Goal: Information Seeking & Learning: Compare options

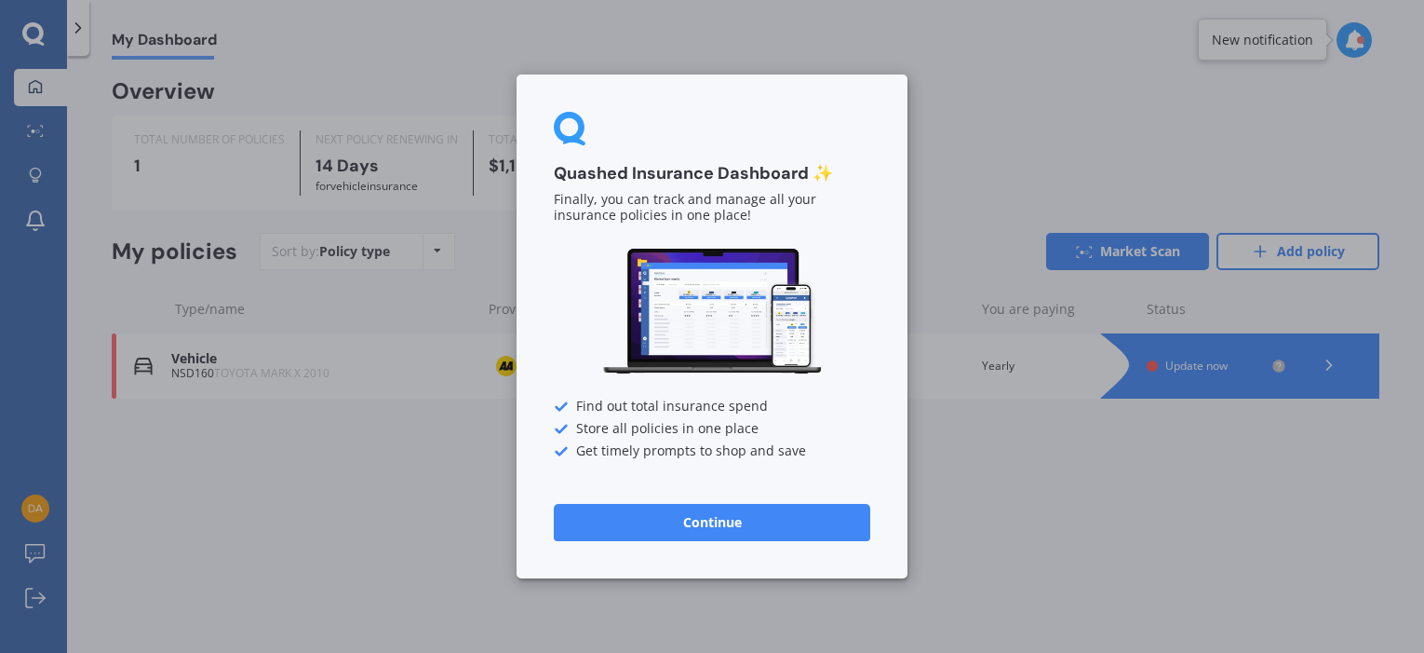
click at [745, 531] on button "Continue" at bounding box center [712, 522] width 316 height 37
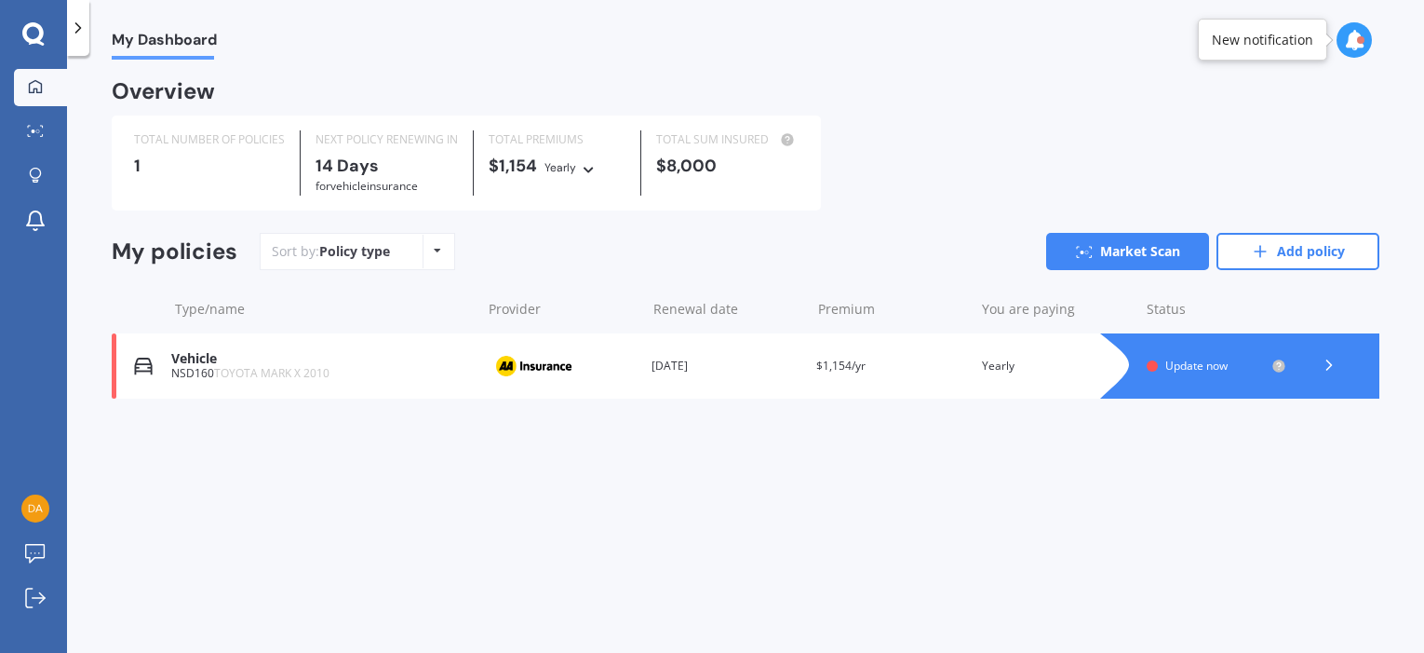
click at [1331, 371] on icon at bounding box center [1329, 365] width 19 height 19
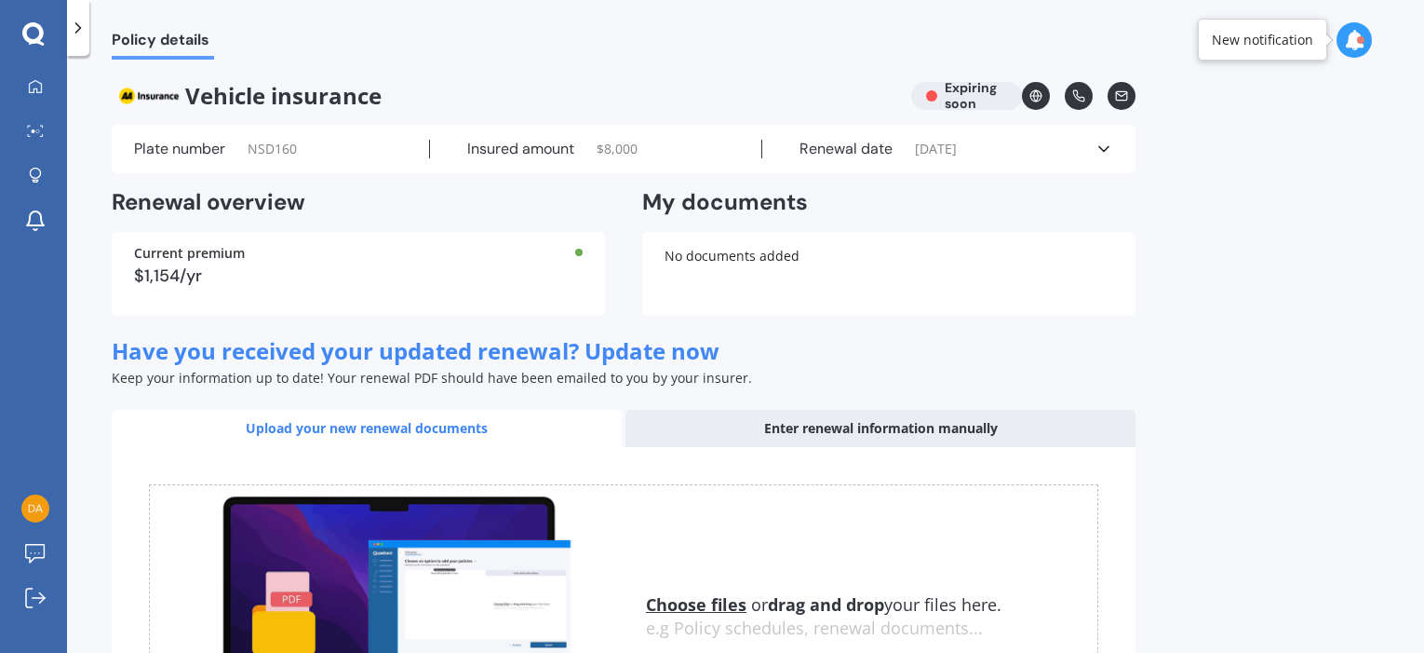
click at [455, 265] on div "Current premium $1,154/yr" at bounding box center [358, 274] width 493 height 84
click at [1095, 162] on div "Plate number NSD160 Insured amount $ 8,000 Renewal date [DATE] See more" at bounding box center [624, 149] width 1024 height 48
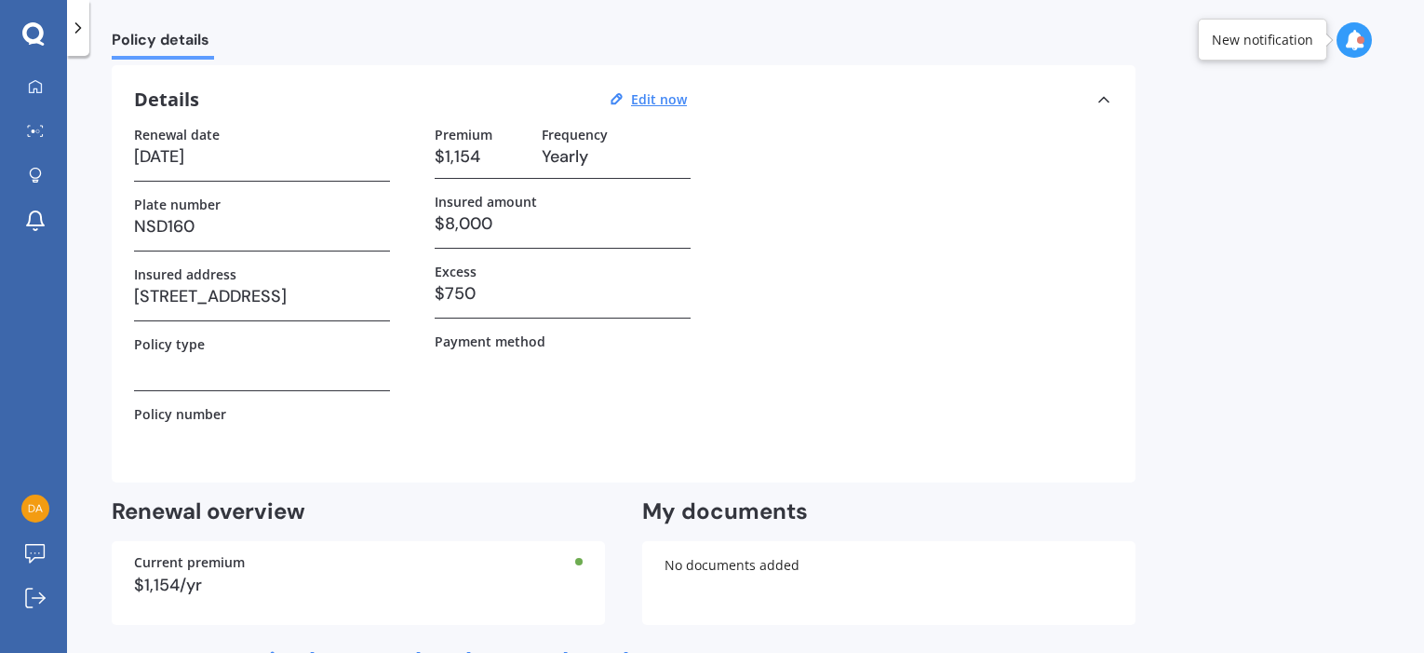
scroll to position [93, 0]
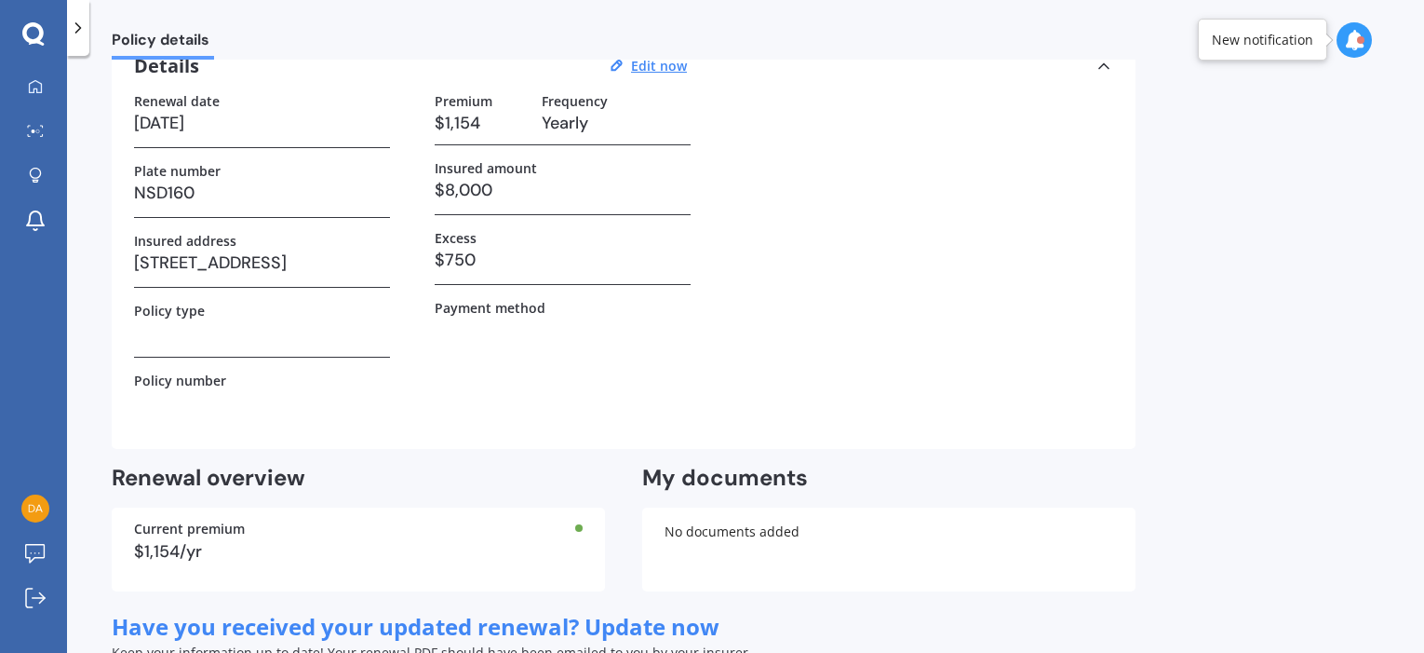
click at [470, 114] on h3 "$1,154" at bounding box center [481, 123] width 92 height 28
drag, startPoint x: 468, startPoint y: 127, endPoint x: 426, endPoint y: 120, distance: 42.4
click at [426, 120] on div "Renewal date [DATE] Plate number NSD160 Insured address [STREET_ADDRESS] Policy…" at bounding box center [623, 259] width 979 height 333
click at [475, 124] on h3 "$1,154" at bounding box center [481, 123] width 92 height 28
click at [651, 61] on u "Edit now" at bounding box center [659, 66] width 56 height 18
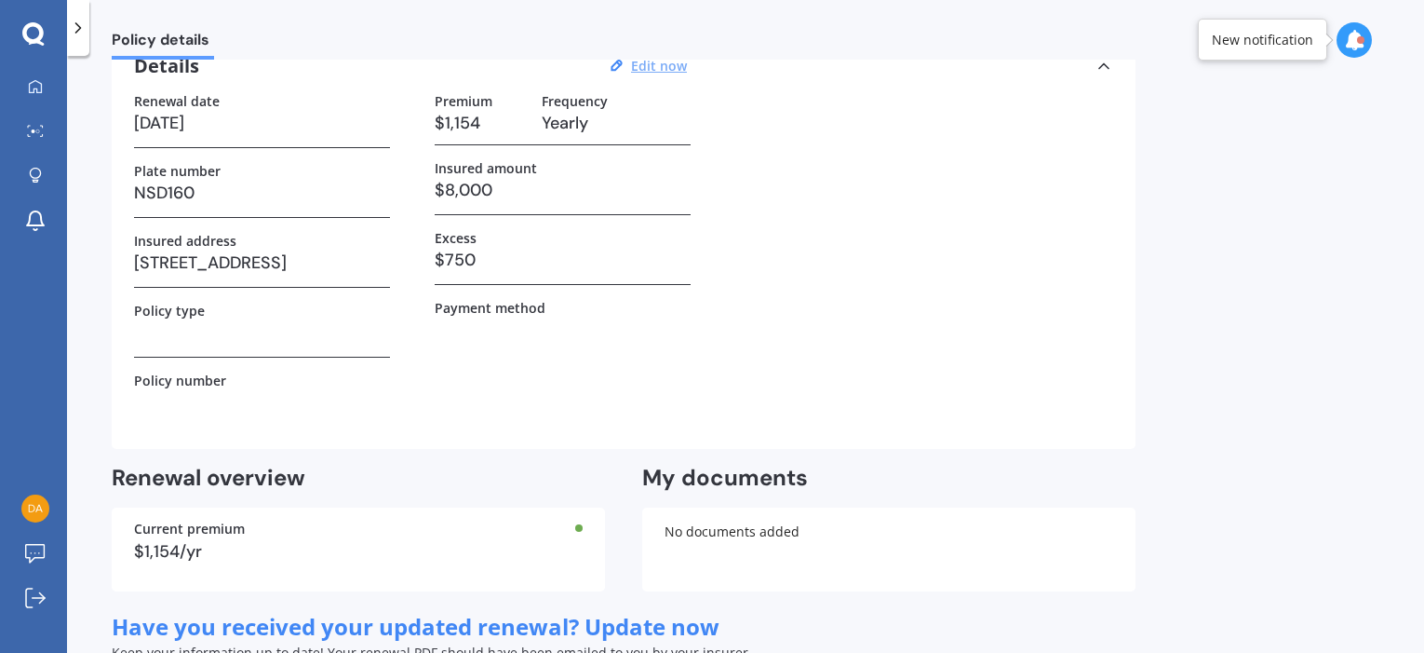
select select "18"
select select "09"
select select "2025"
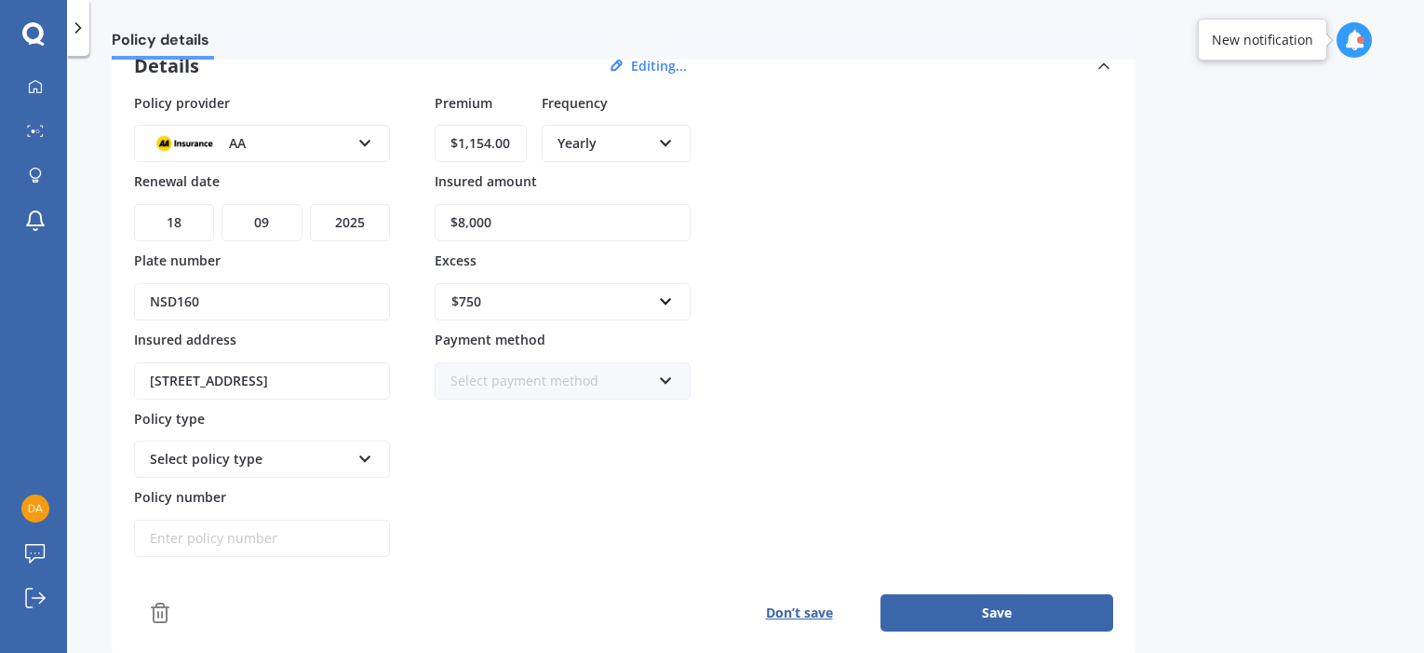
click at [507, 144] on input "$1,154.00" at bounding box center [481, 143] width 92 height 37
drag, startPoint x: 514, startPoint y: 142, endPoint x: 263, endPoint y: 118, distance: 251.6
click at [263, 118] on div "Policy provider AA AA AMI AMP ANZ ASB Aioi Nissay Dowa Ando Assurant Autosure B…" at bounding box center [623, 325] width 979 height 465
type input "$1,386.05"
drag, startPoint x: 523, startPoint y: 225, endPoint x: 383, endPoint y: 217, distance: 140.8
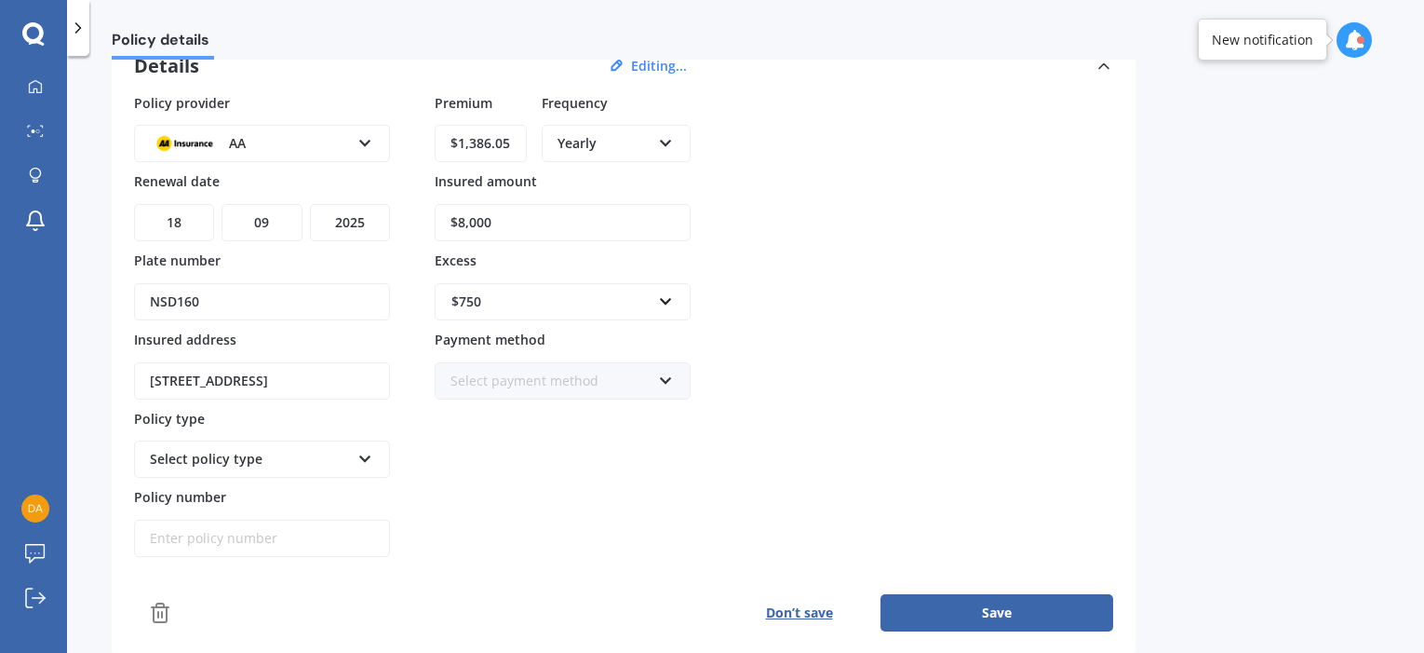
click at [383, 217] on div "Policy provider AA AA AMI AMP ANZ ASB Aioi Nissay Dowa Ando Assurant Autosure B…" at bounding box center [623, 325] width 979 height 465
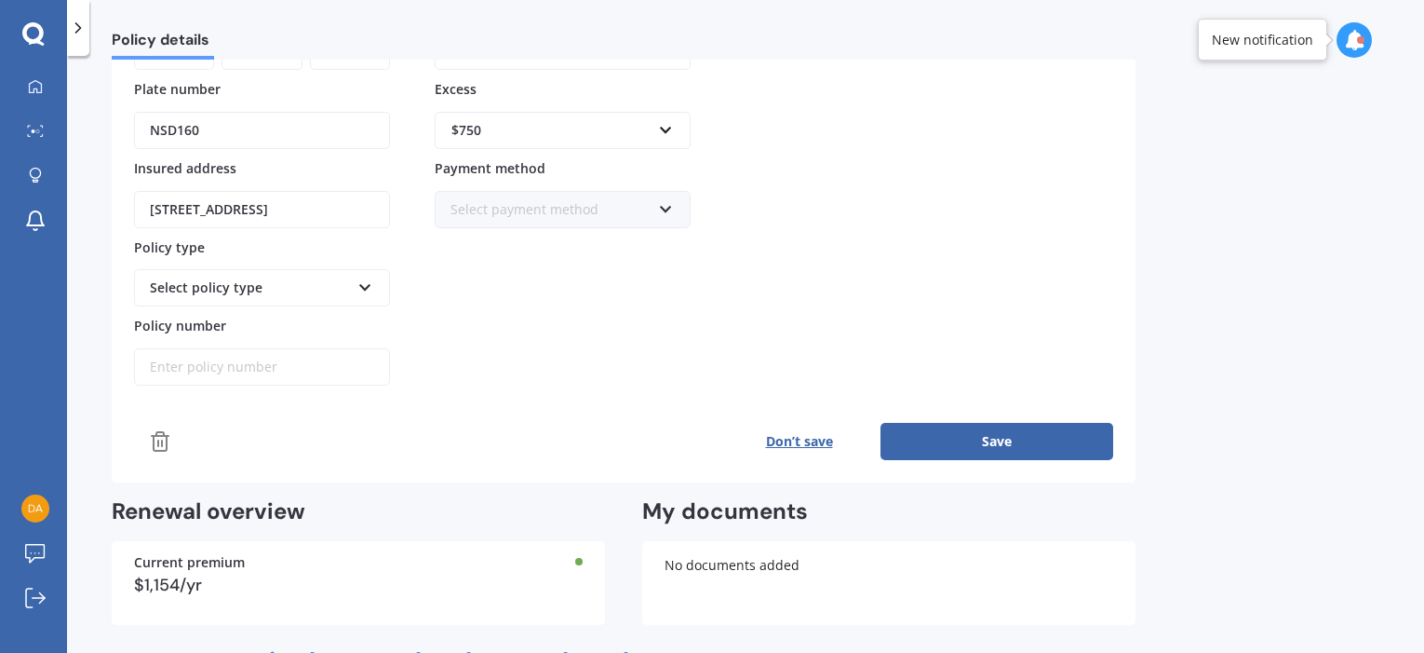
scroll to position [279, 0]
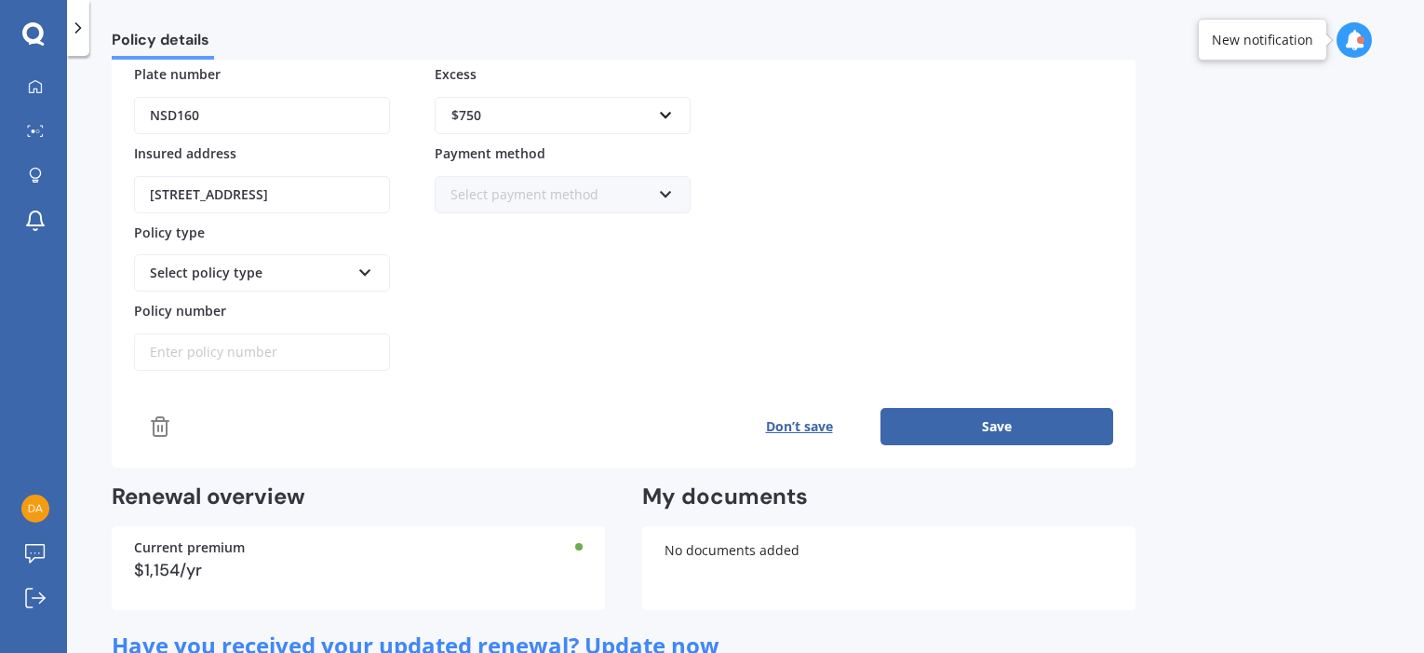
type input "$7,400"
click at [249, 263] on div "Select policy type" at bounding box center [250, 273] width 200 height 20
click at [247, 305] on div "Comprehensive" at bounding box center [262, 308] width 252 height 34
click at [679, 307] on div "Premium $1,386.05 Frequency Yearly Yearly Six-Monthly Quarterly Monthly Fortnig…" at bounding box center [563, 139] width 256 height 465
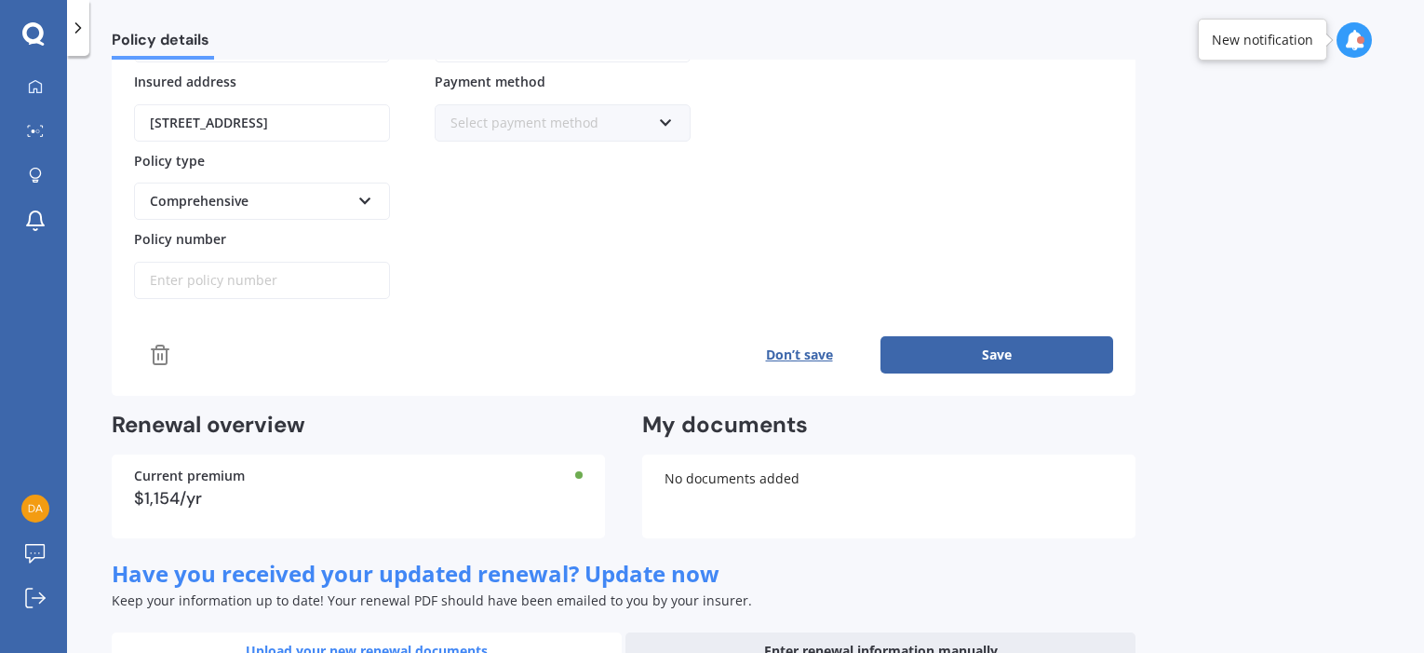
scroll to position [372, 0]
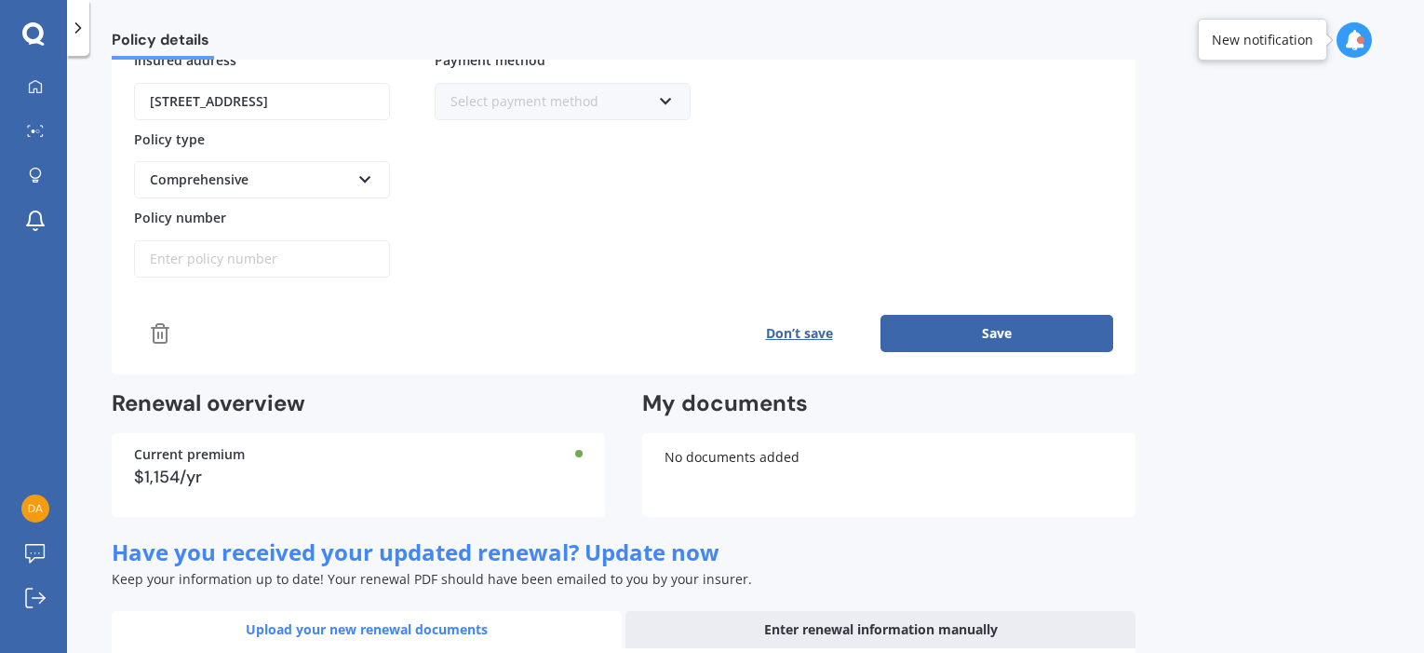
click at [979, 324] on button "Save" at bounding box center [997, 333] width 233 height 37
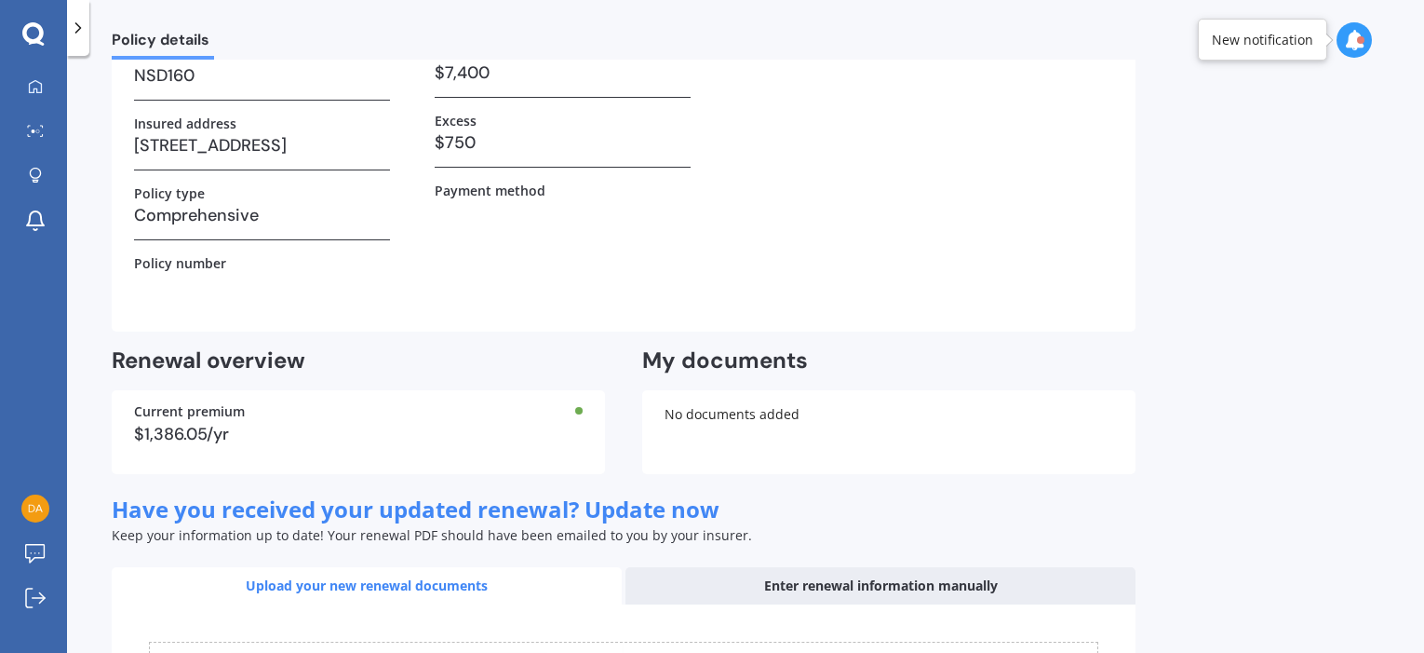
scroll to position [593, 0]
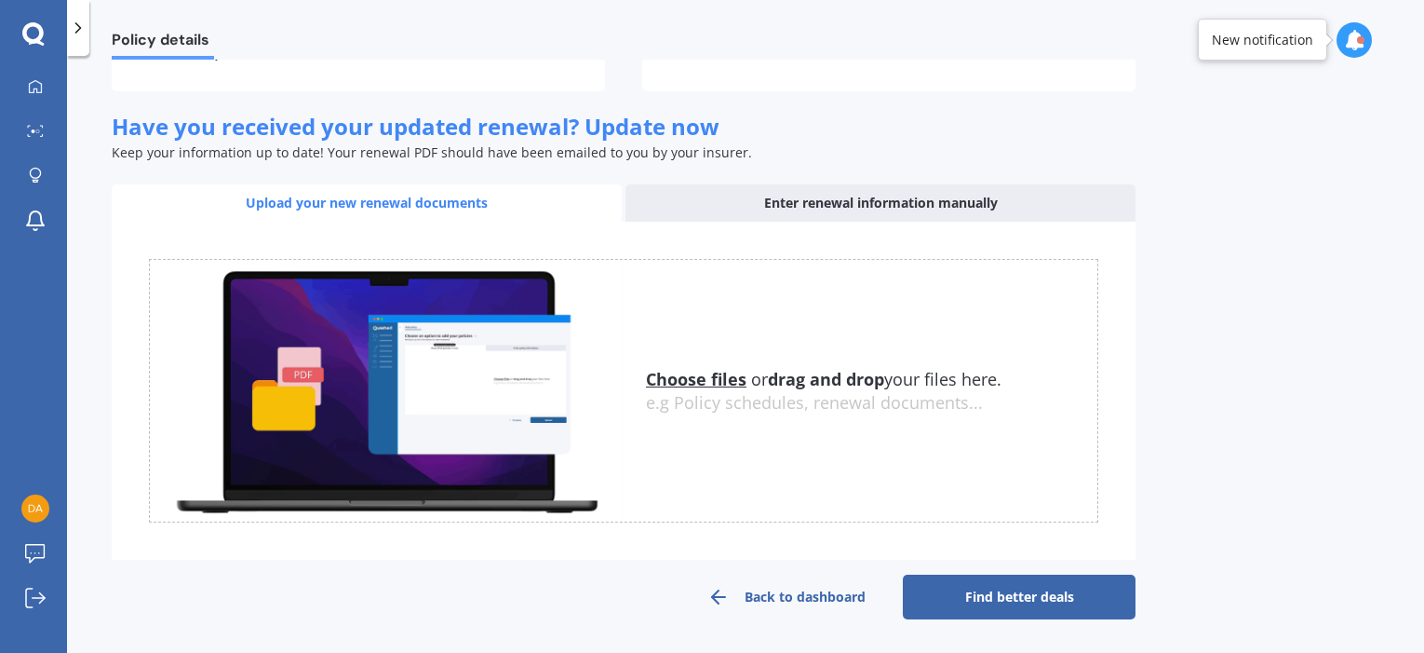
click at [1019, 597] on link "Find better deals" at bounding box center [1019, 596] width 233 height 45
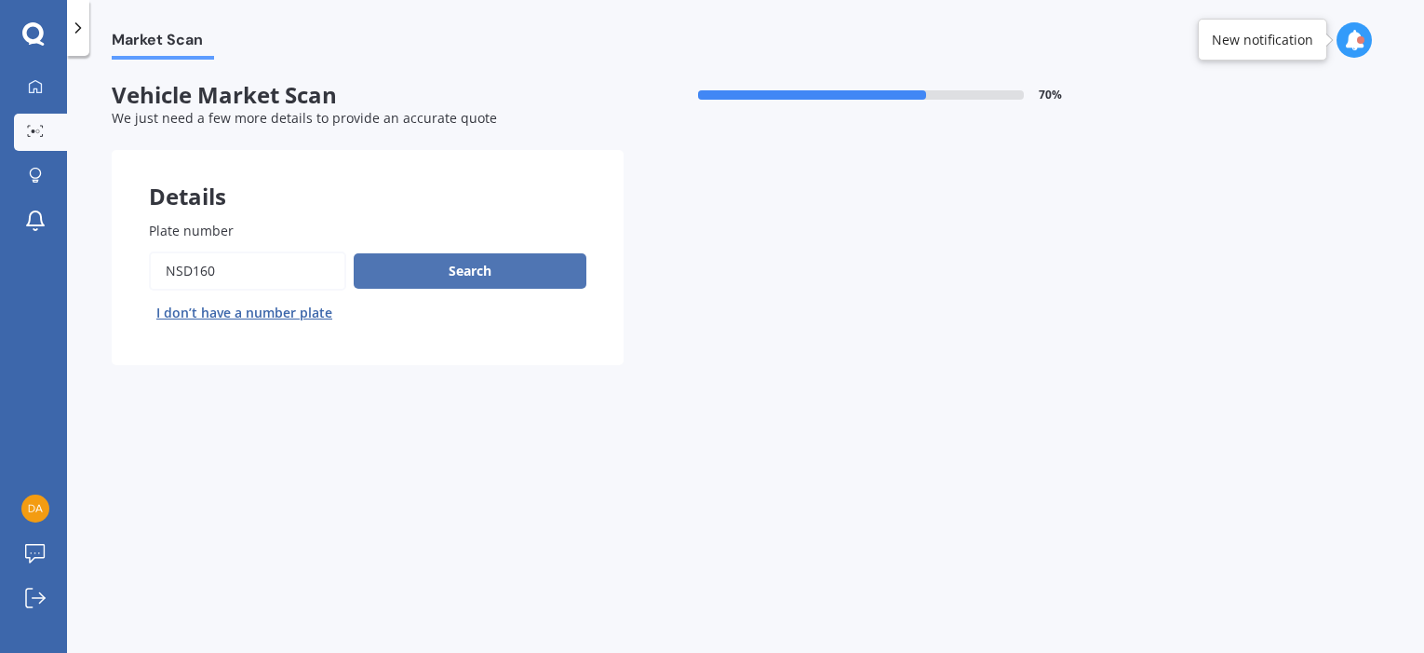
click at [494, 273] on button "Search" at bounding box center [470, 270] width 233 height 35
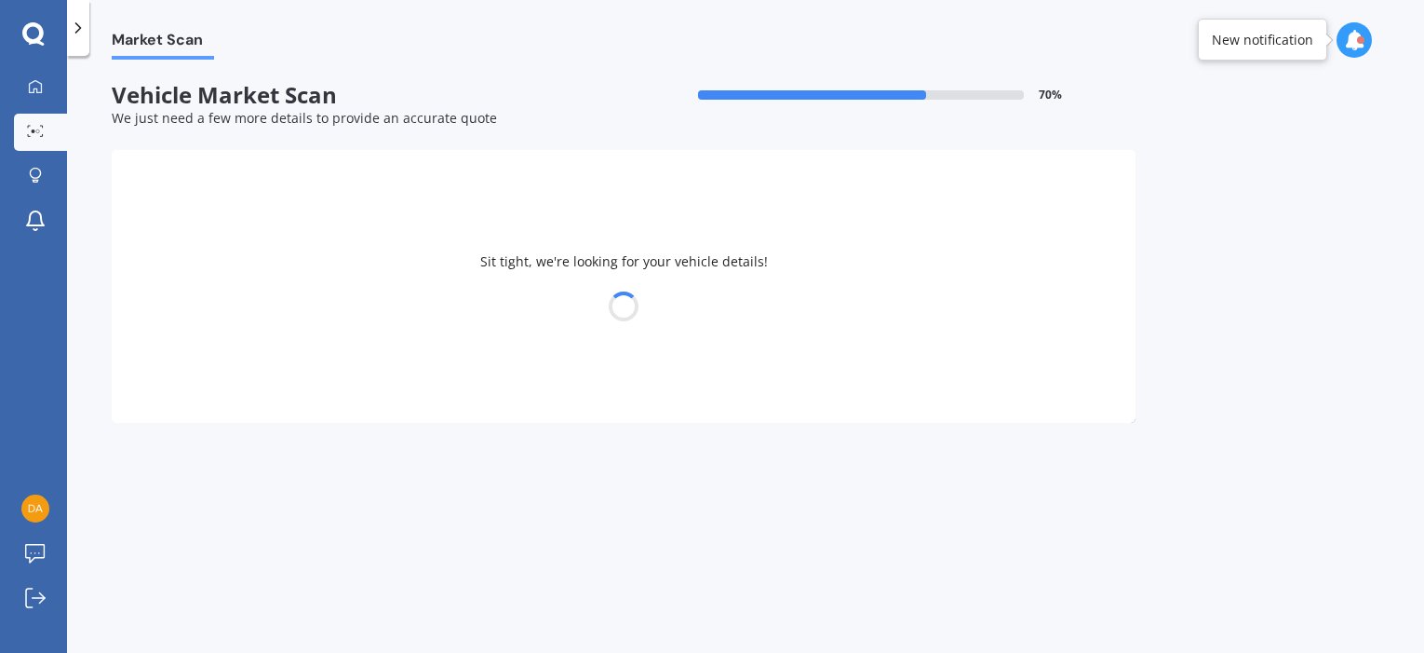
select select "TOYOTA"
select select "10"
select select "01"
select select "1985"
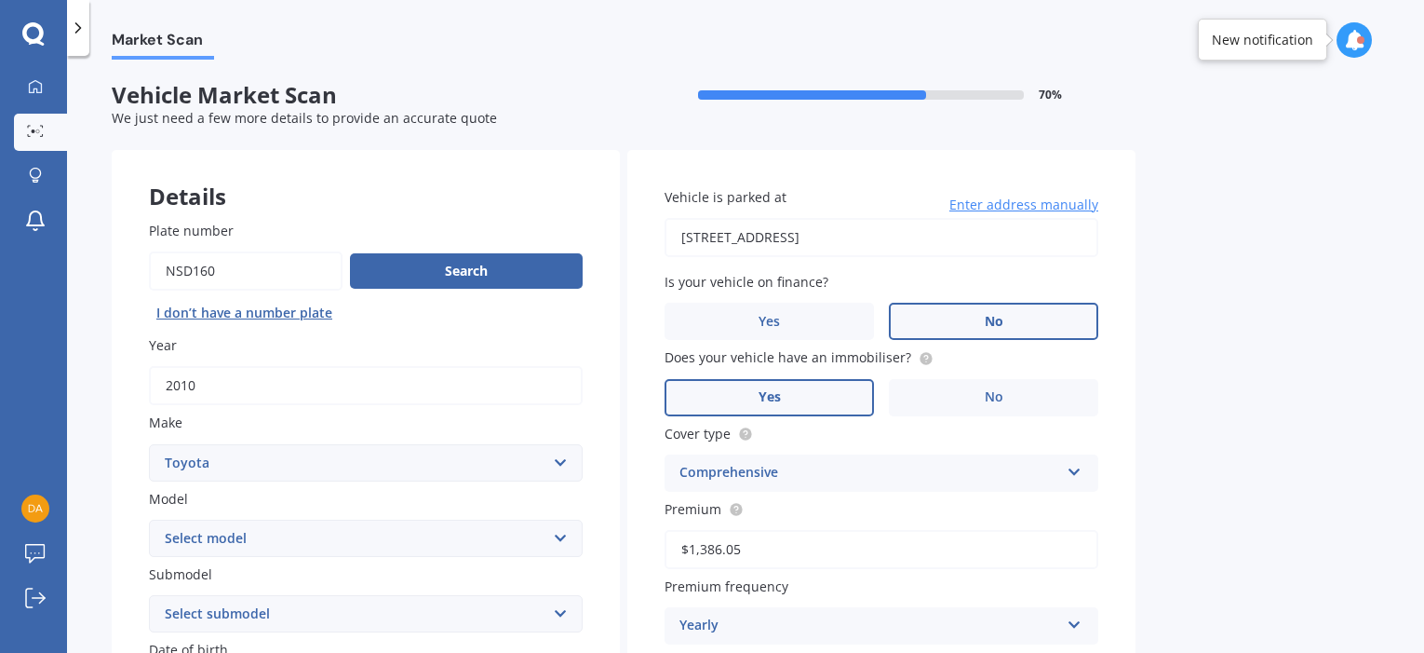
click at [990, 325] on span "No" at bounding box center [994, 322] width 19 height 16
click at [0, 0] on input "No" at bounding box center [0, 0] width 0 height 0
click at [920, 359] on circle at bounding box center [926, 358] width 12 height 12
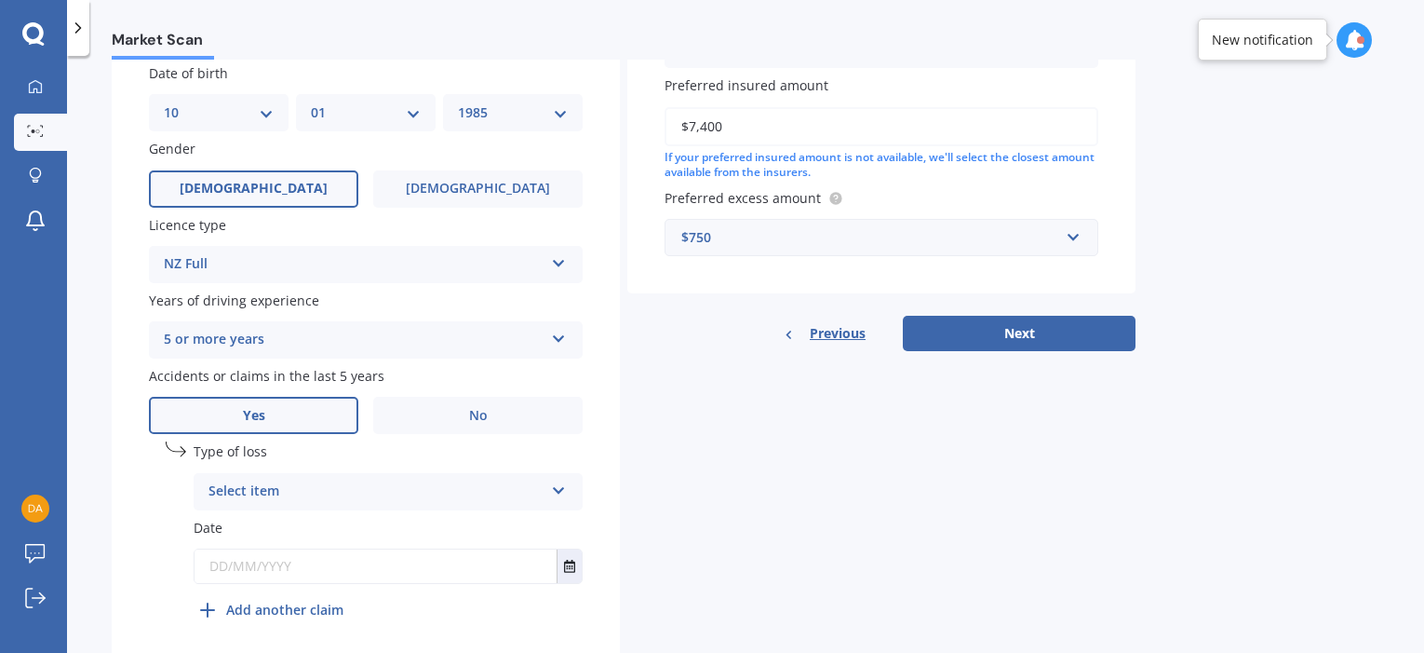
scroll to position [645, 0]
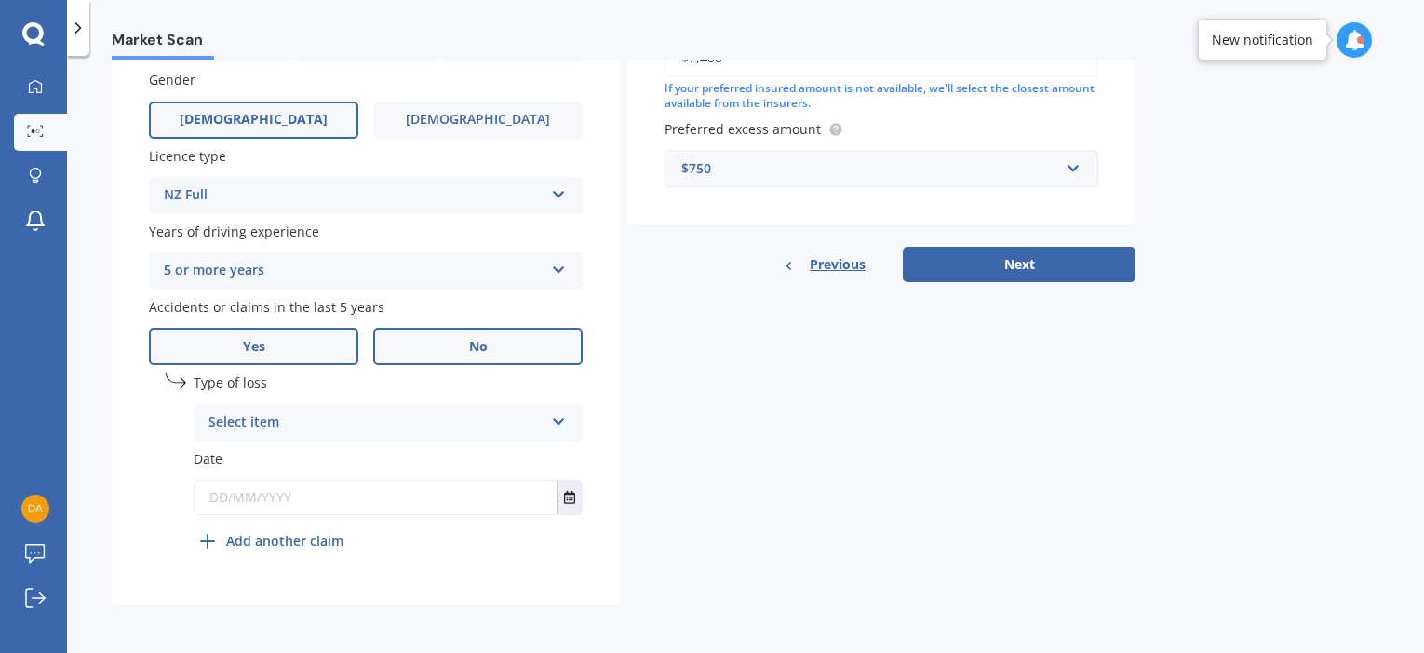
click at [467, 351] on label "No" at bounding box center [477, 346] width 209 height 37
click at [0, 0] on input "No" at bounding box center [0, 0] width 0 height 0
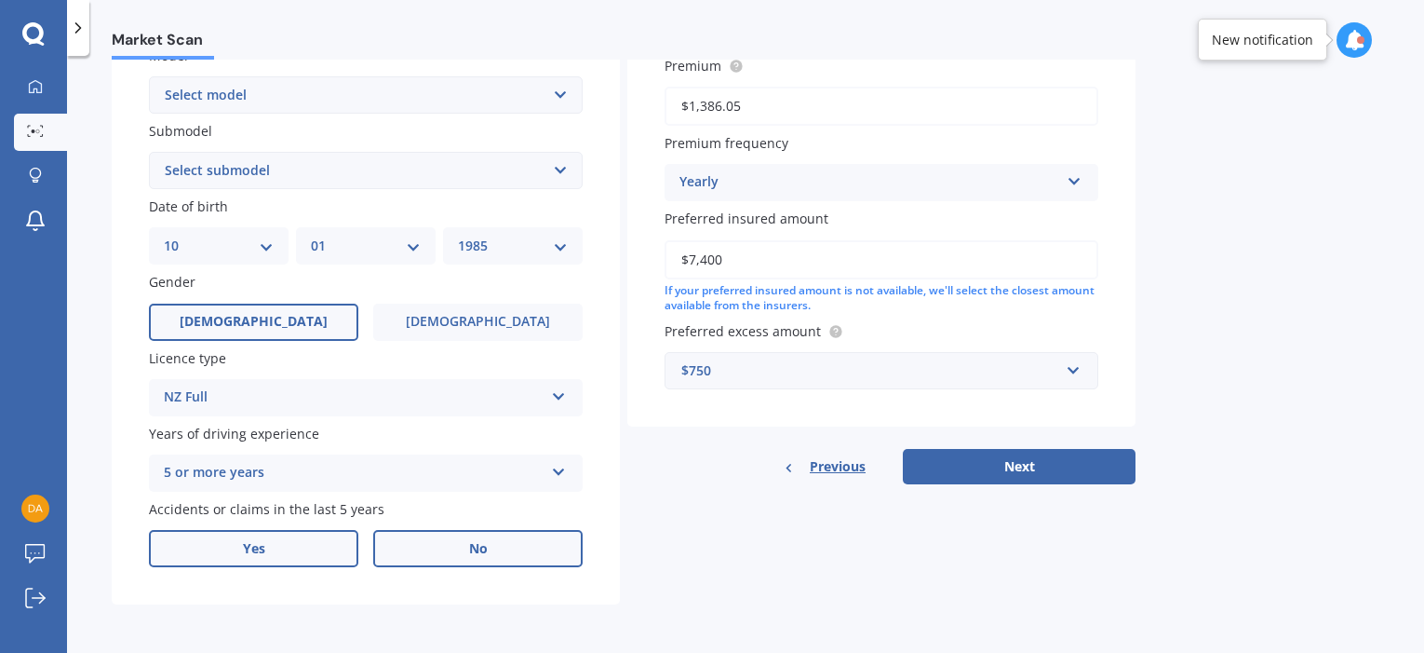
click at [229, 552] on label "Yes" at bounding box center [253, 548] width 209 height 37
click at [0, 0] on input "Yes" at bounding box center [0, 0] width 0 height 0
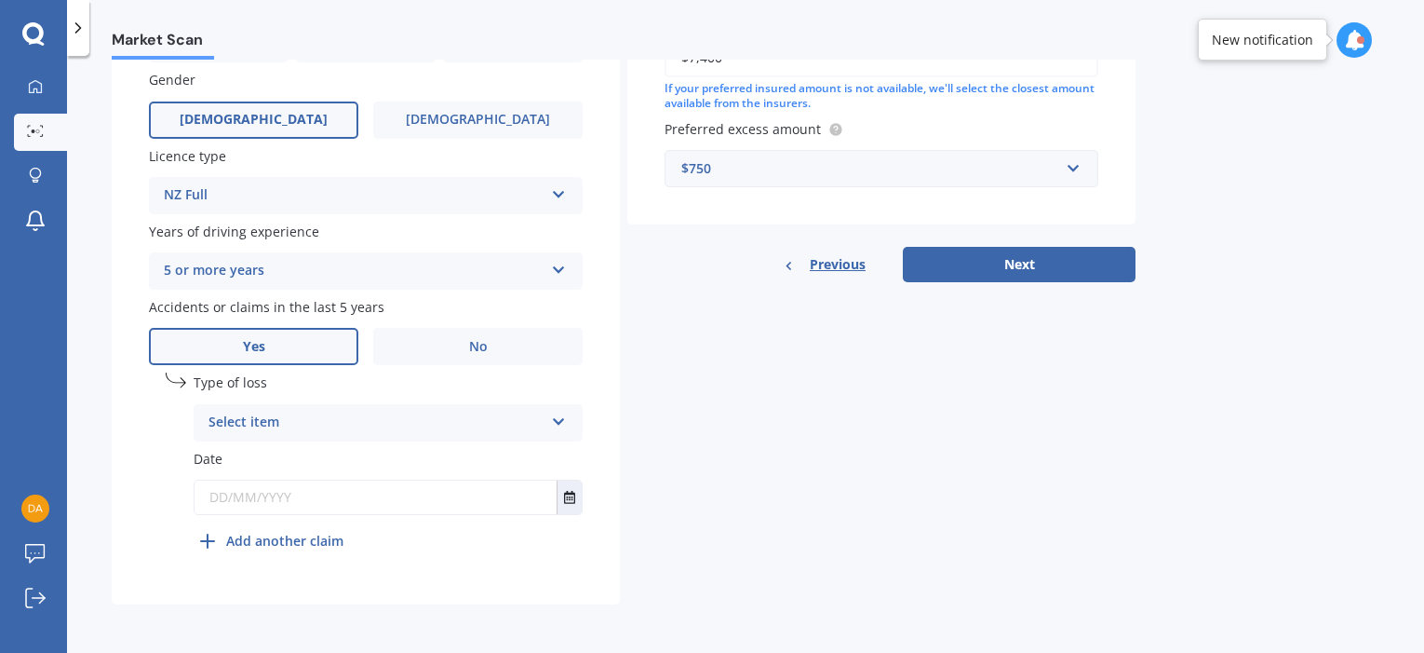
click at [351, 425] on div "Select item" at bounding box center [376, 422] width 335 height 22
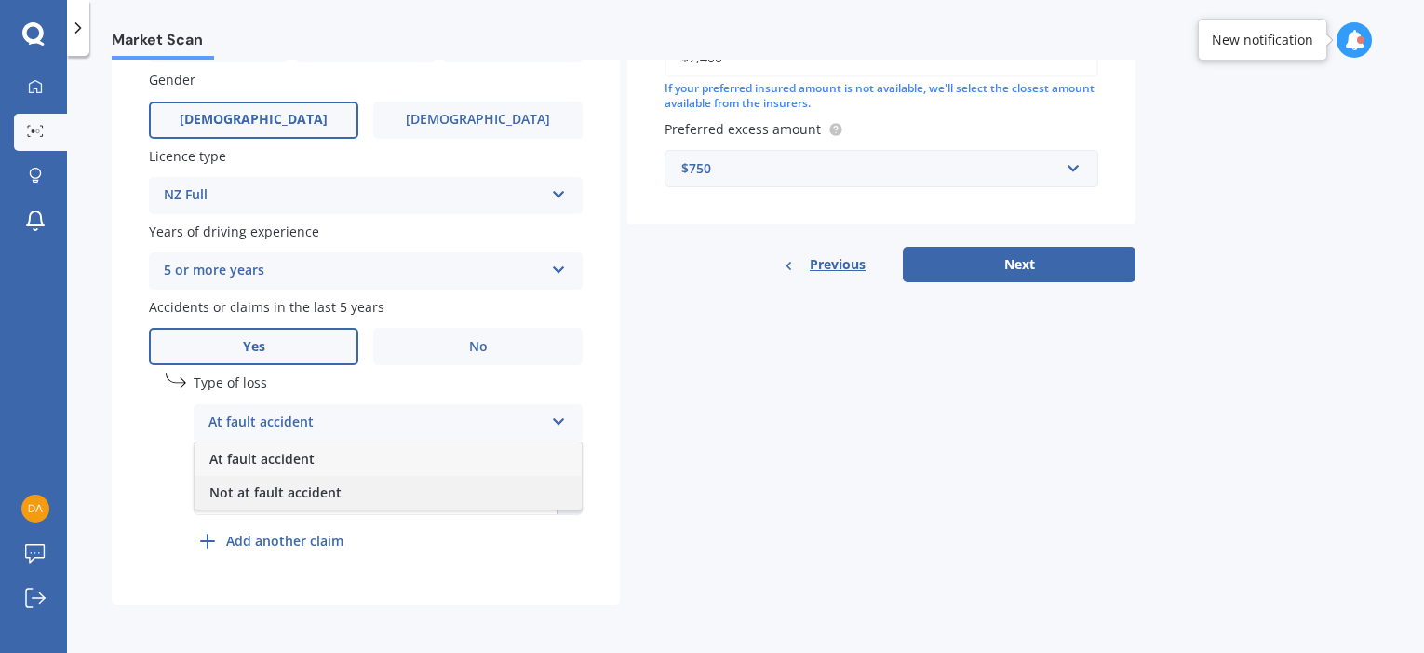
click at [317, 493] on span "Not at fault accident" at bounding box center [275, 492] width 132 height 18
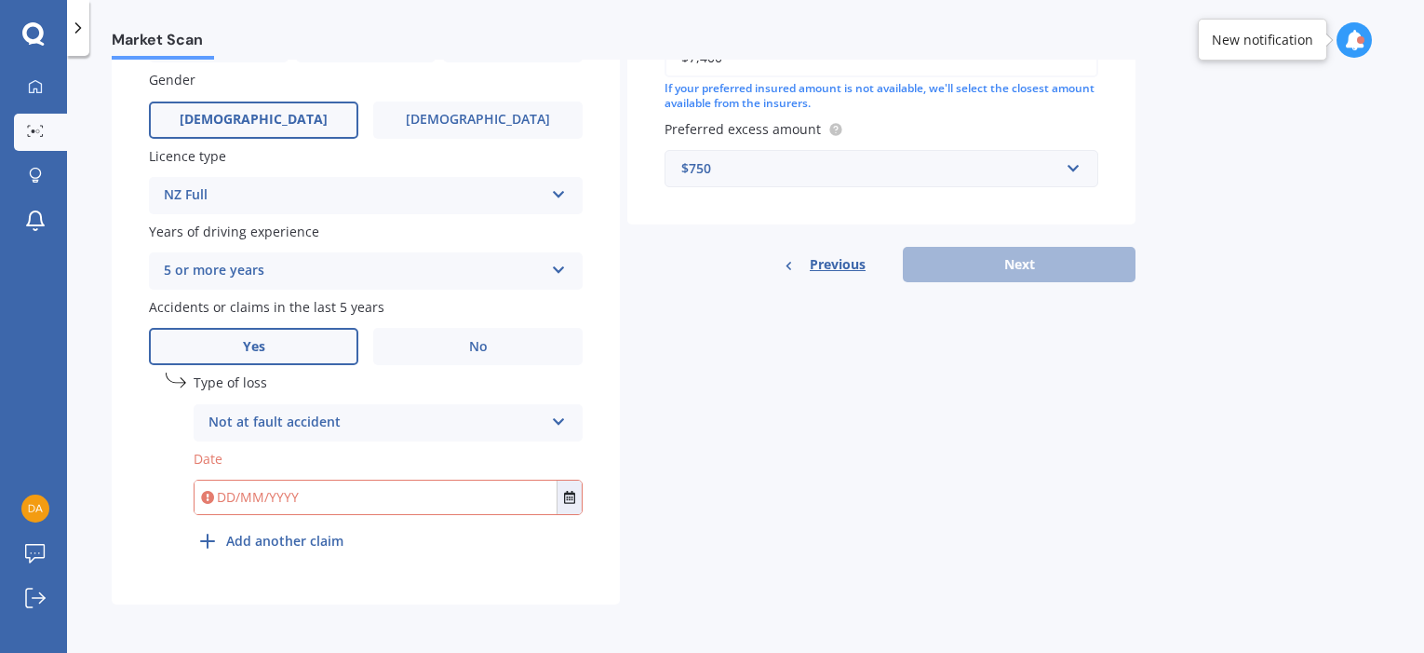
click at [222, 500] on input "text" at bounding box center [376, 497] width 362 height 34
type input "[DATE]"
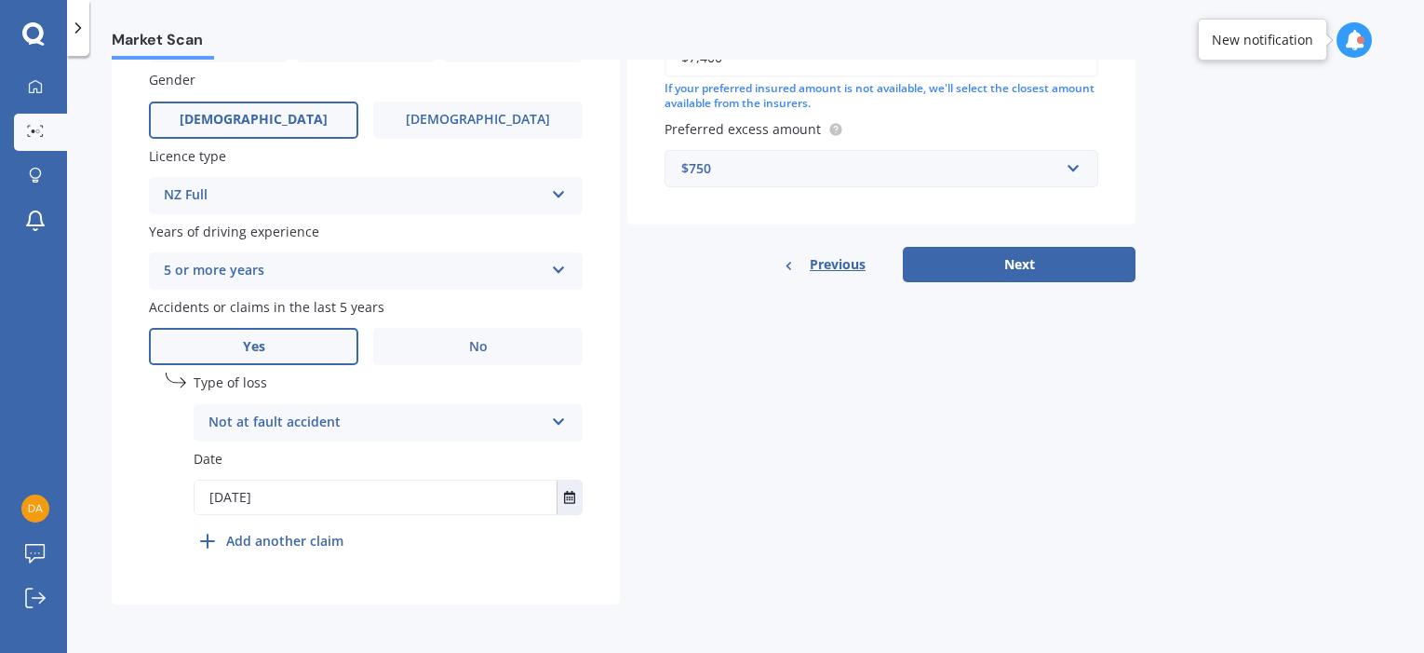
click at [844, 429] on div "Details Plate number Search I don’t have a number plate Year [DATE] Make Select…" at bounding box center [624, 54] width 1024 height 1099
click at [1009, 273] on button "Next" at bounding box center [1019, 264] width 233 height 35
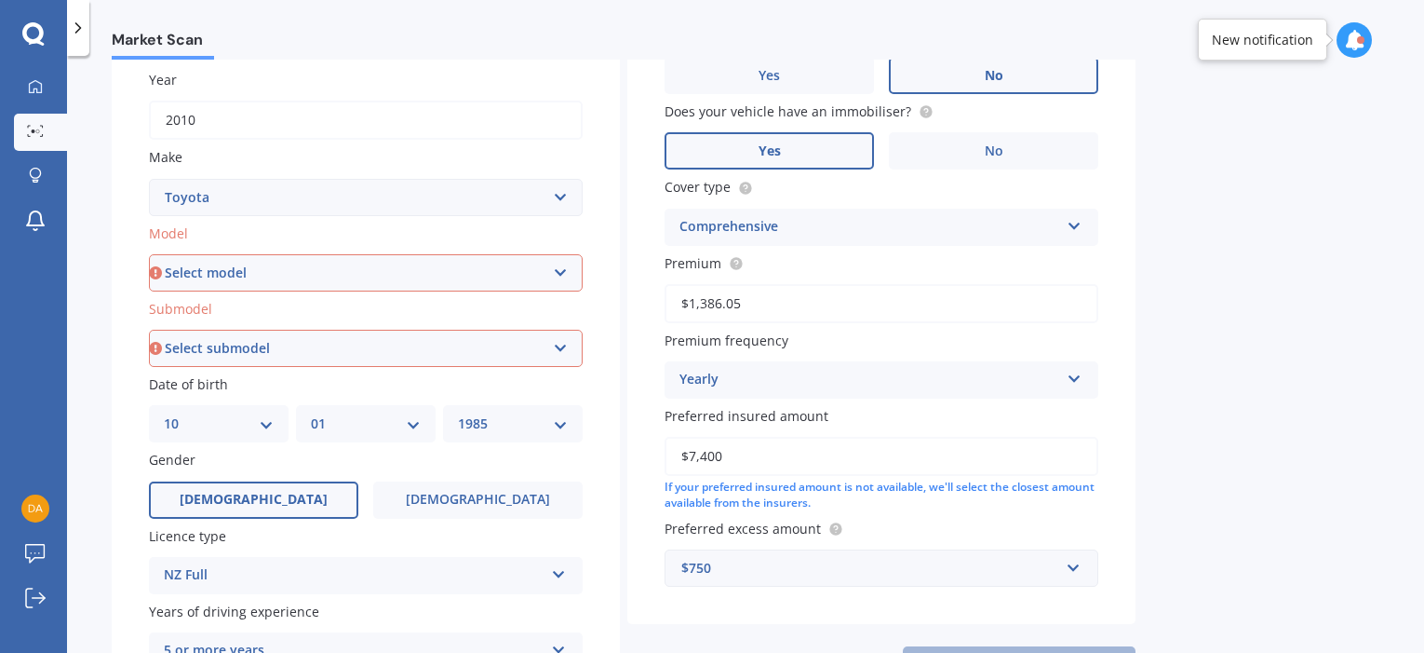
scroll to position [243, 0]
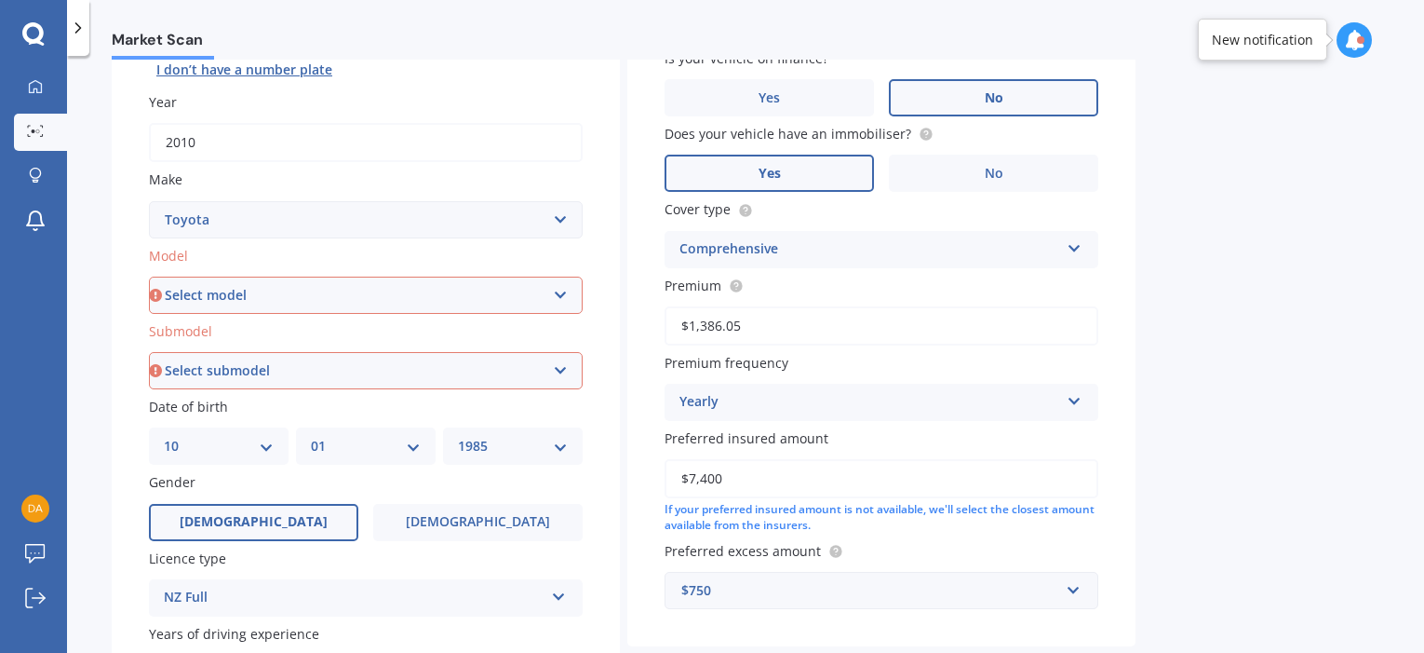
click at [264, 303] on select "Select model 4 Runner 86 [PERSON_NAME] Alphard Altezza Aqua Aristo Aurion Auris…" at bounding box center [366, 294] width 434 height 37
select select "MARK X"
click at [149, 276] on select "Select model 4 Runner 86 [PERSON_NAME] Alphard Altezza Aqua Aristo Aurion Auris…" at bounding box center [366, 294] width 434 height 37
click at [286, 369] on select "Select submodel (All) Diesel" at bounding box center [366, 370] width 434 height 37
select select "(ALL)"
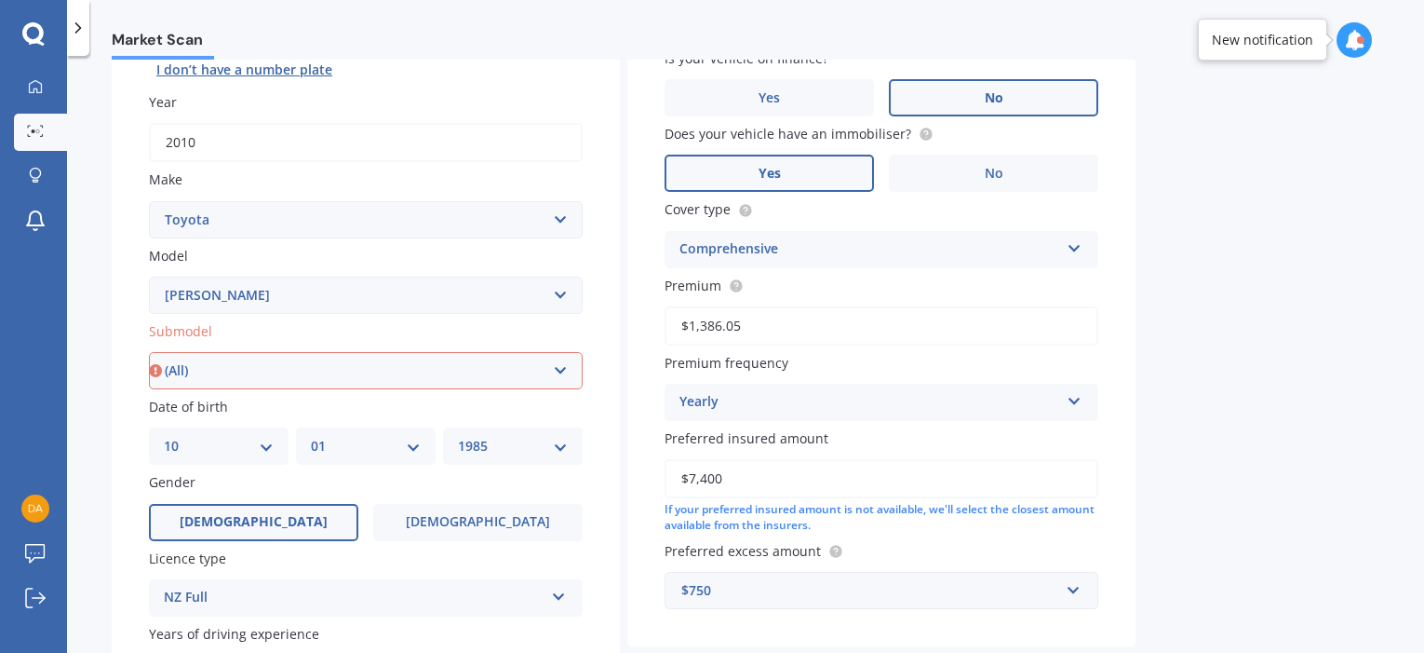
click at [149, 352] on select "Select submodel (All) Diesel" at bounding box center [366, 370] width 434 height 37
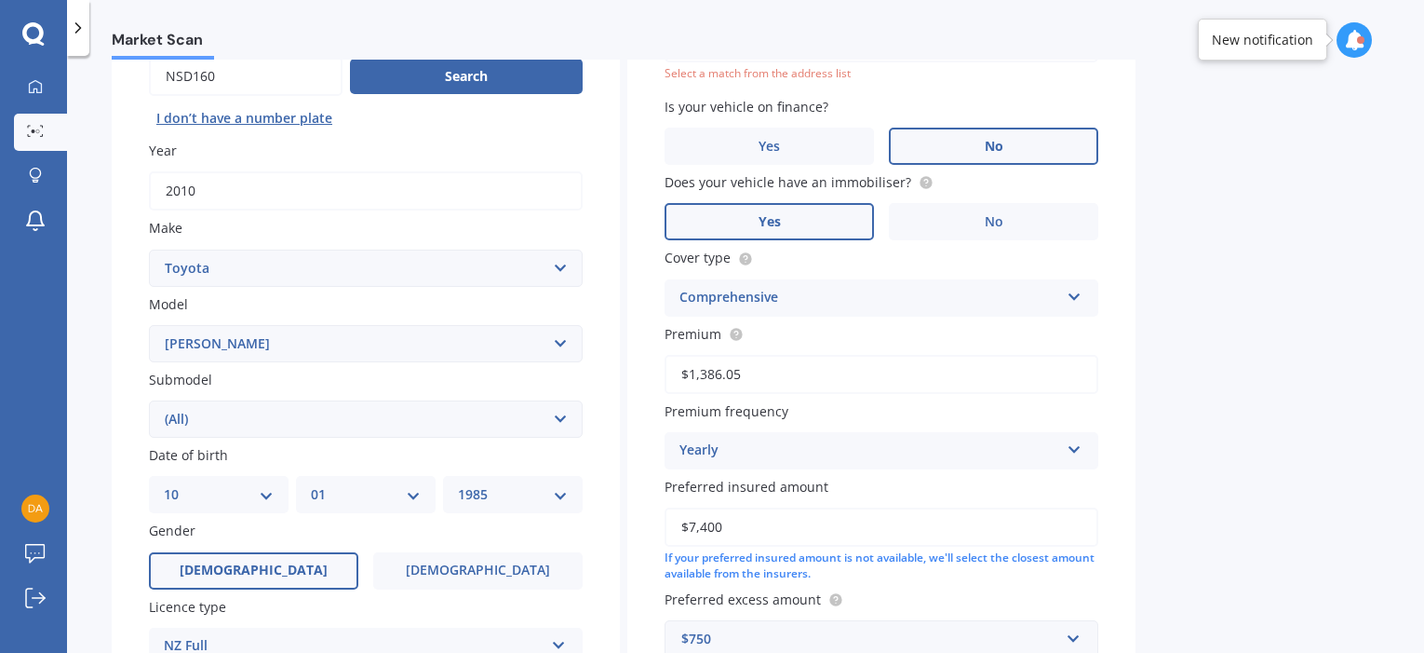
scroll to position [128, 0]
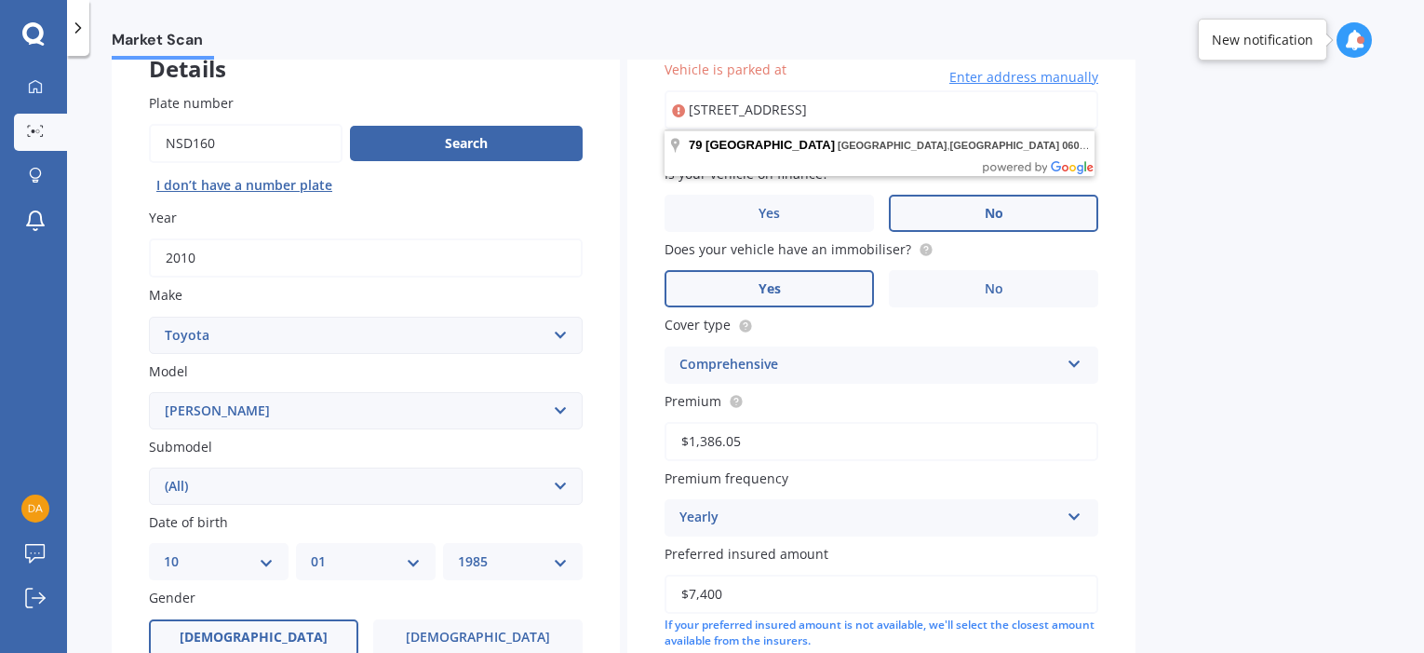
click at [1223, 182] on div "Market Scan Vehicle Market Scan 70 % We just need a few more details to provide…" at bounding box center [745, 358] width 1357 height 597
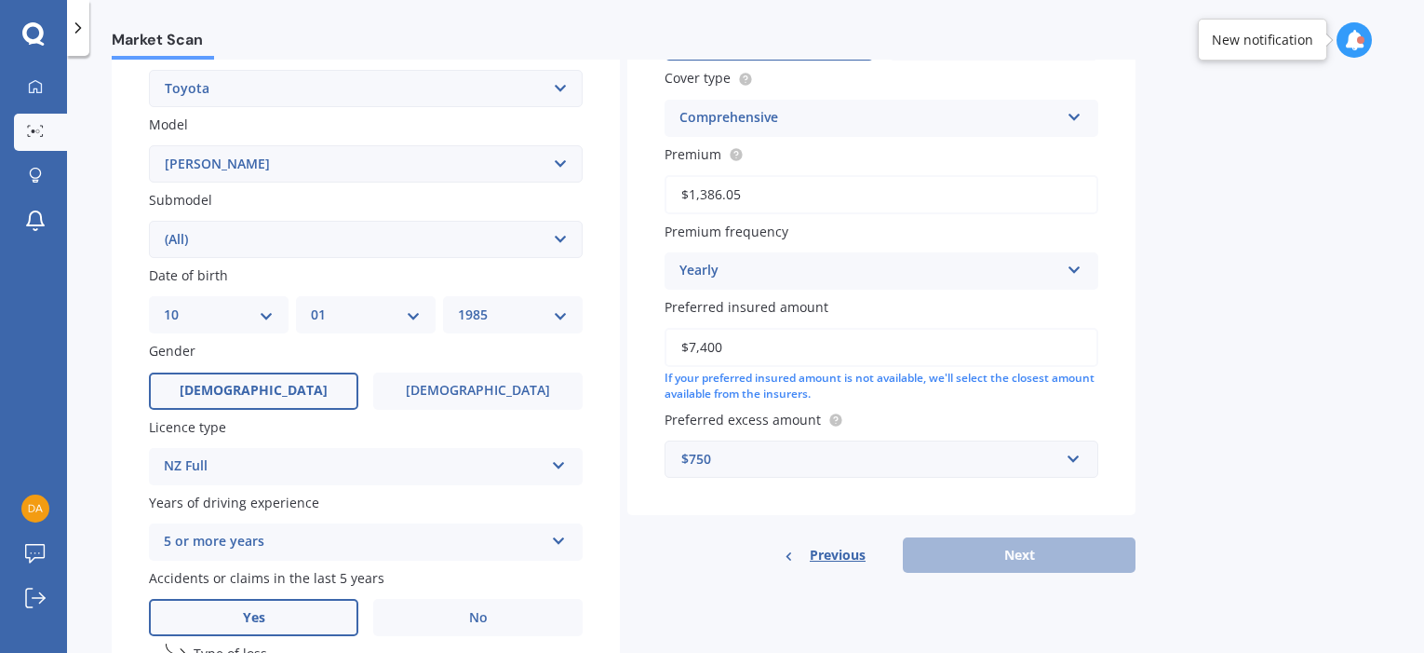
scroll to position [407, 0]
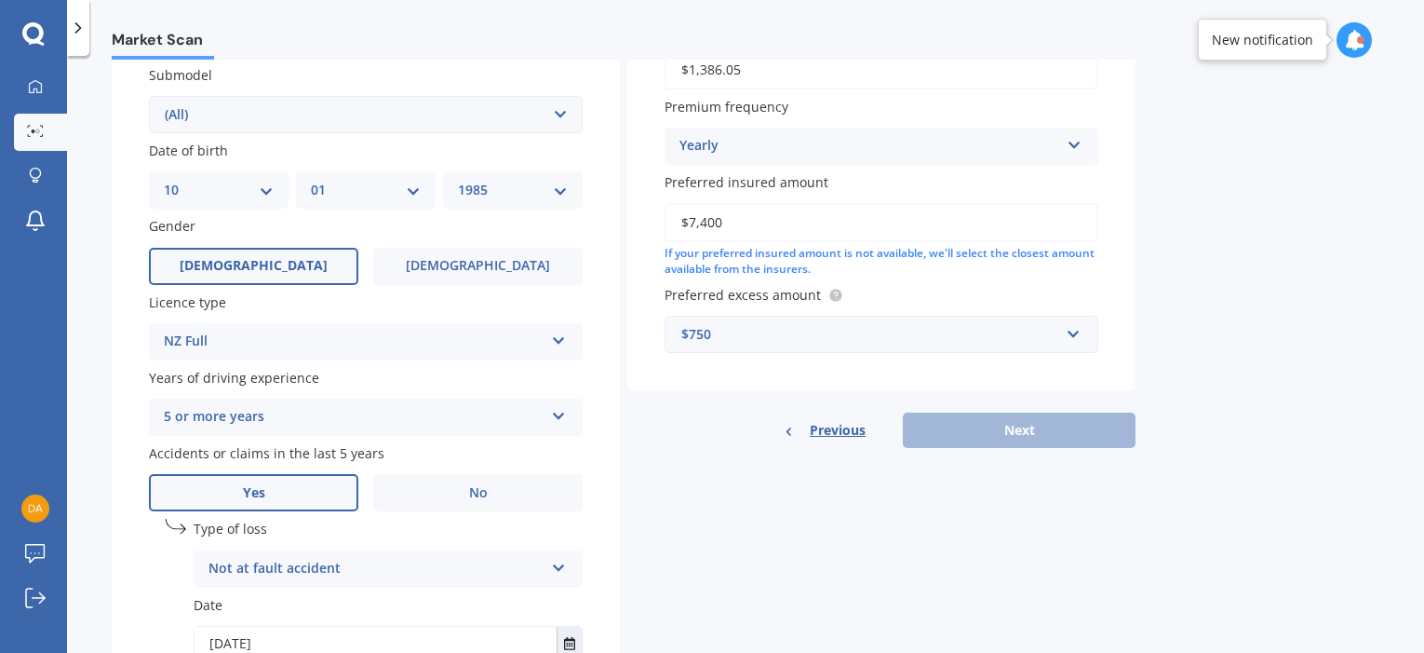
click at [1237, 323] on div "Market Scan Vehicle Market Scan 70 % We just need a few more details to provide…" at bounding box center [745, 358] width 1357 height 597
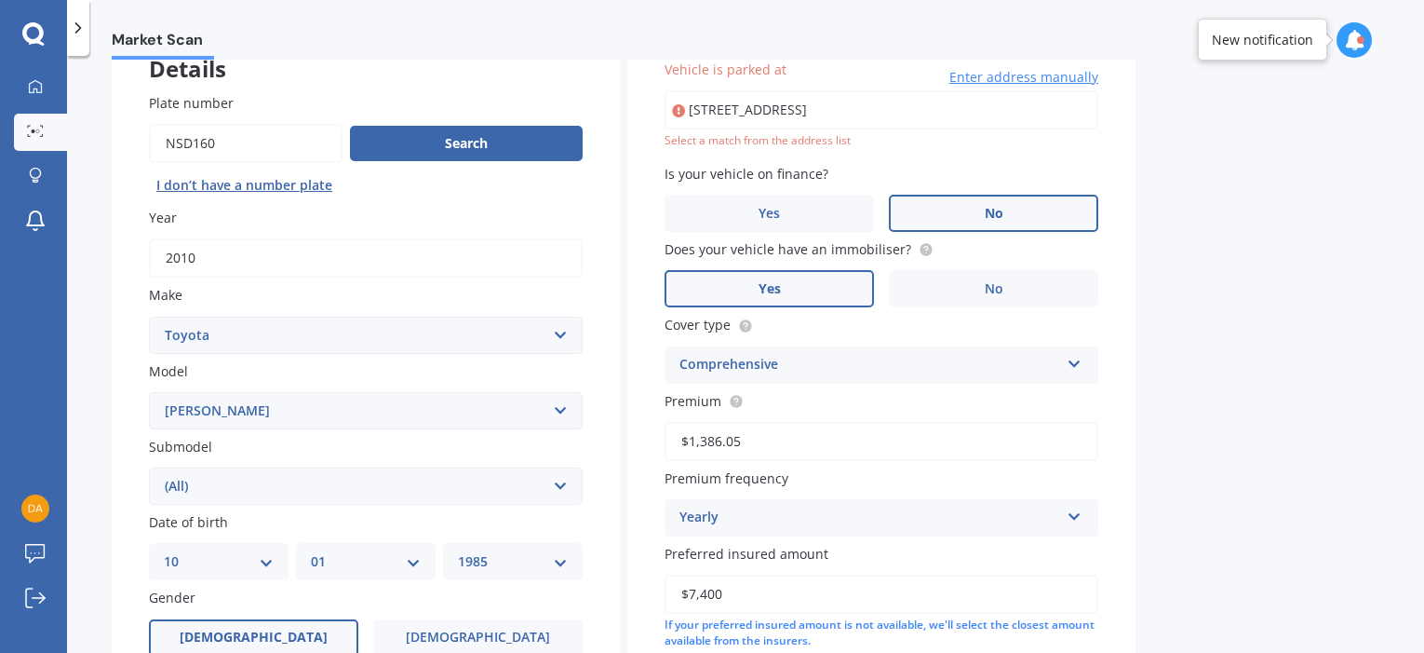
scroll to position [34, 0]
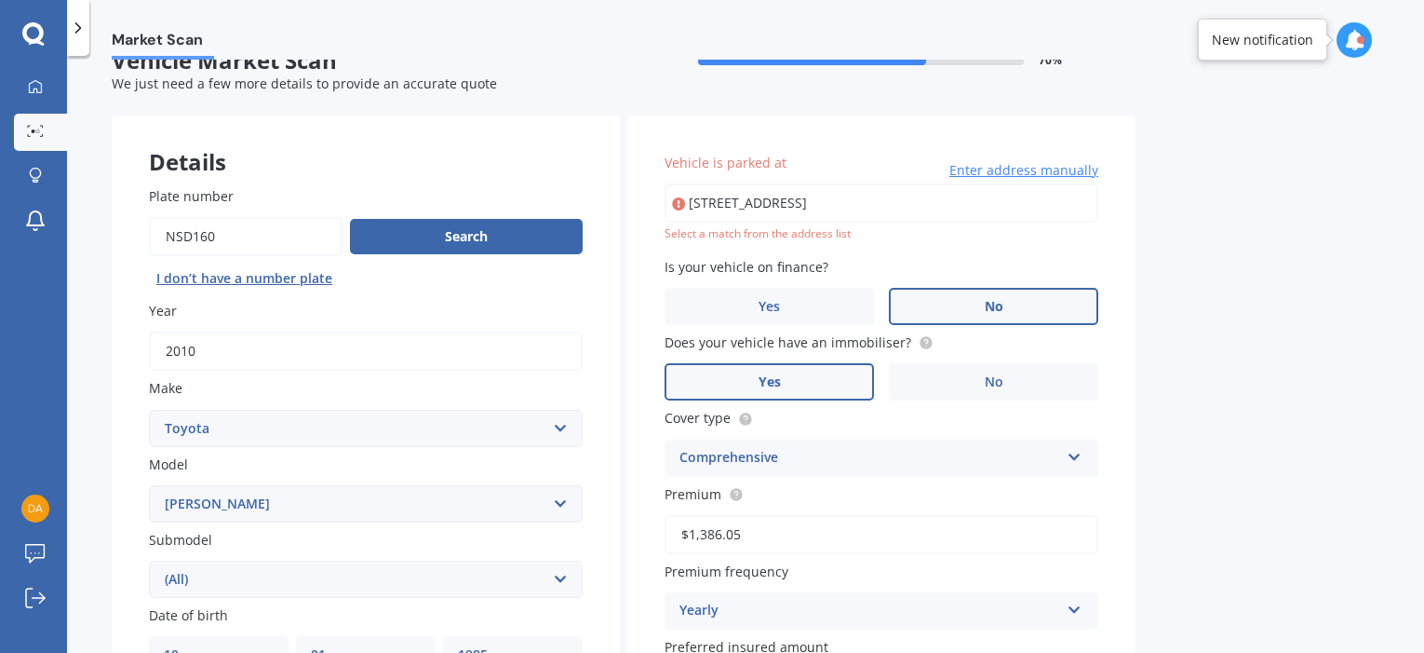
click at [1163, 253] on div "Market Scan Vehicle Market Scan 70 % We just need a few more details to provide…" at bounding box center [745, 358] width 1357 height 597
click at [1018, 200] on input "[STREET_ADDRESS]" at bounding box center [882, 202] width 434 height 39
type input "[STREET_ADDRESS]"
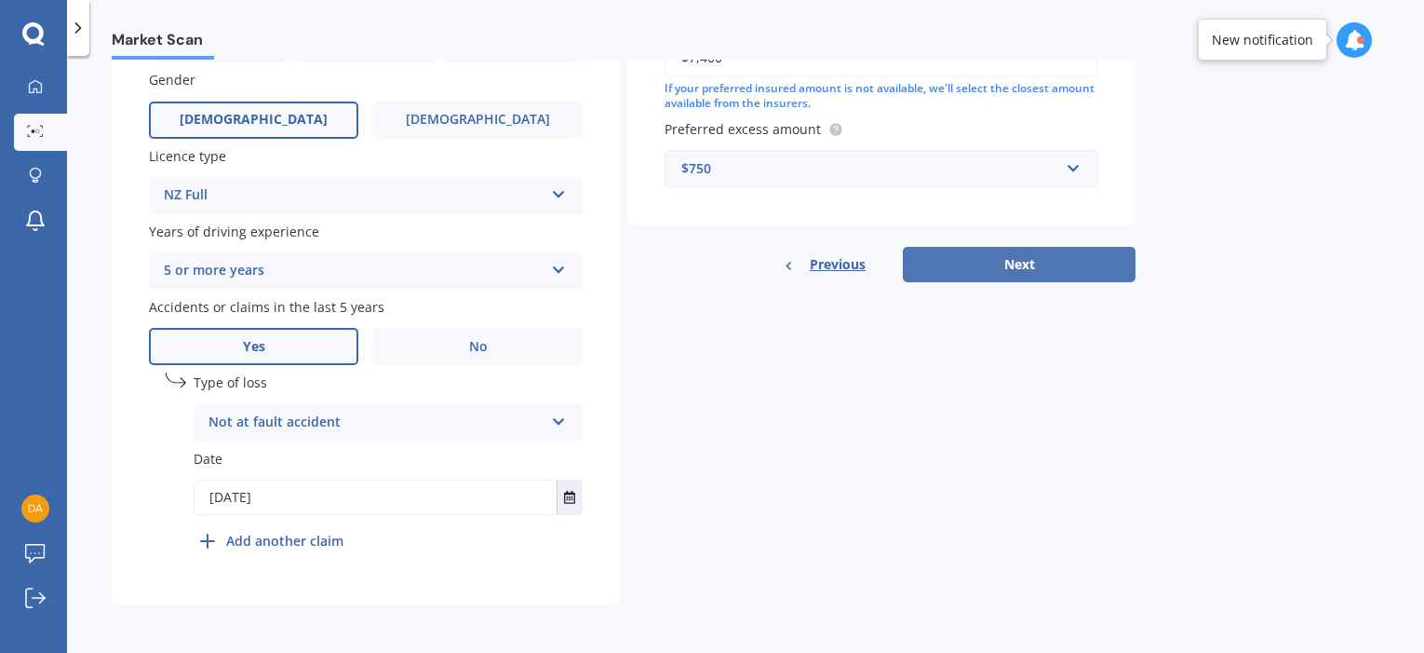
click at [1009, 271] on button "Next" at bounding box center [1019, 264] width 233 height 35
select select "10"
select select "01"
select select "1985"
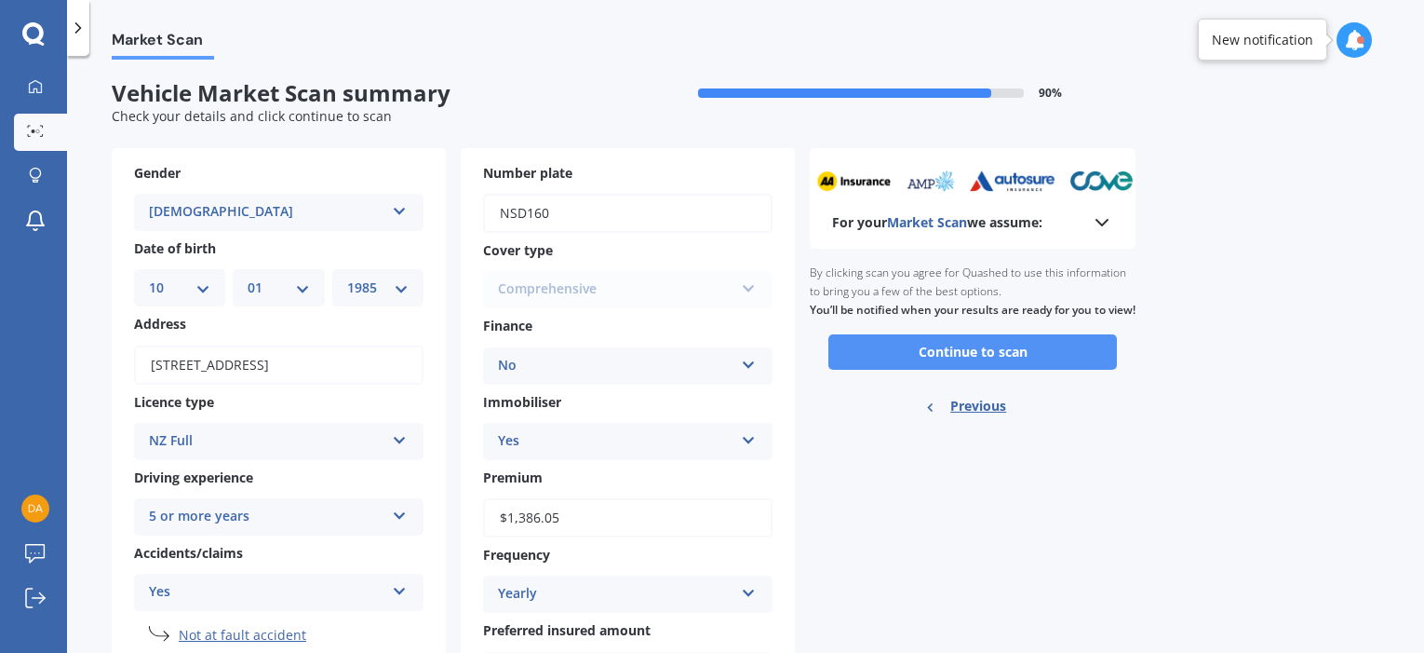
scroll to position [0, 0]
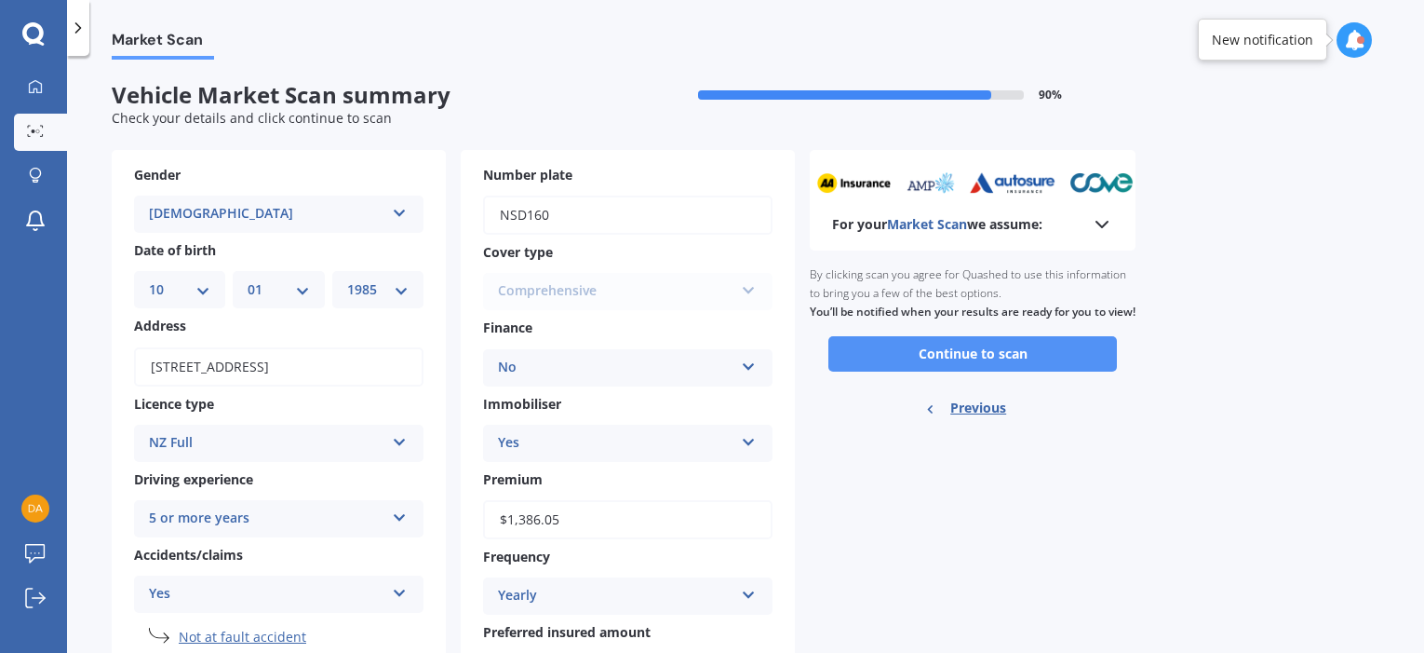
click at [953, 369] on button "Continue to scan" at bounding box center [972, 353] width 289 height 35
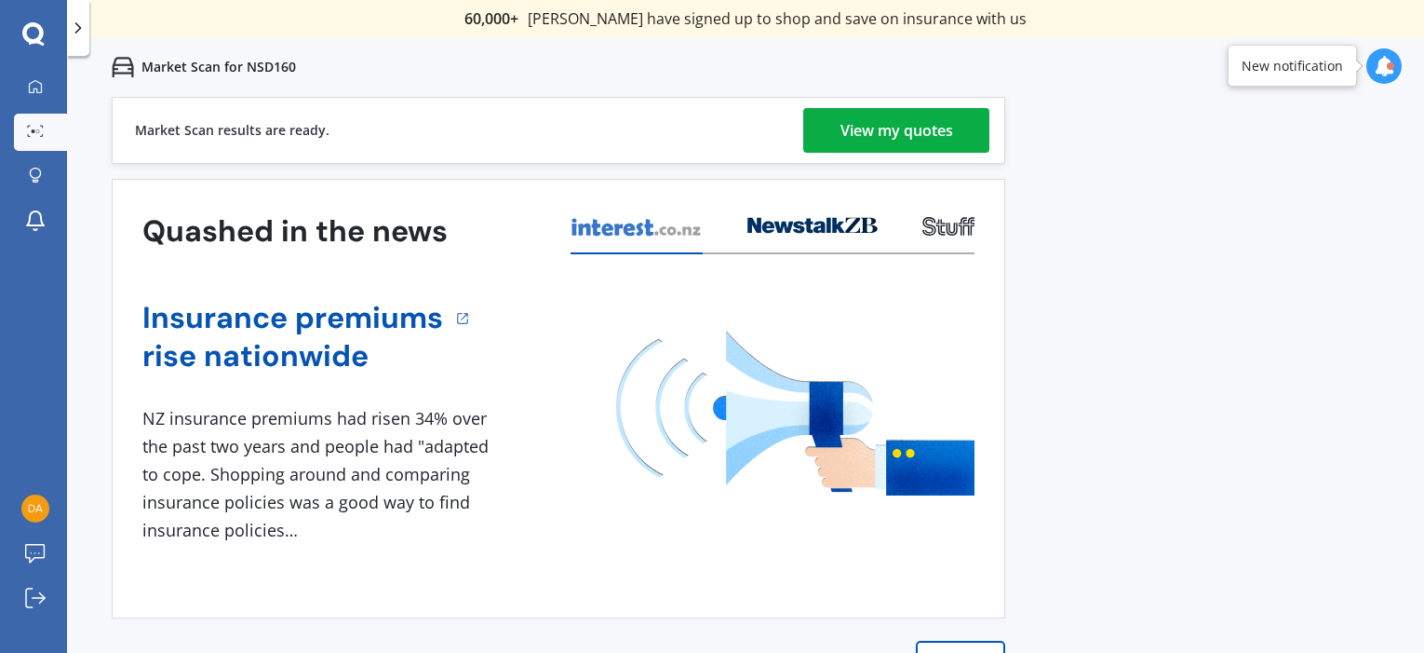
click at [895, 123] on div "View my quotes" at bounding box center [897, 130] width 113 height 45
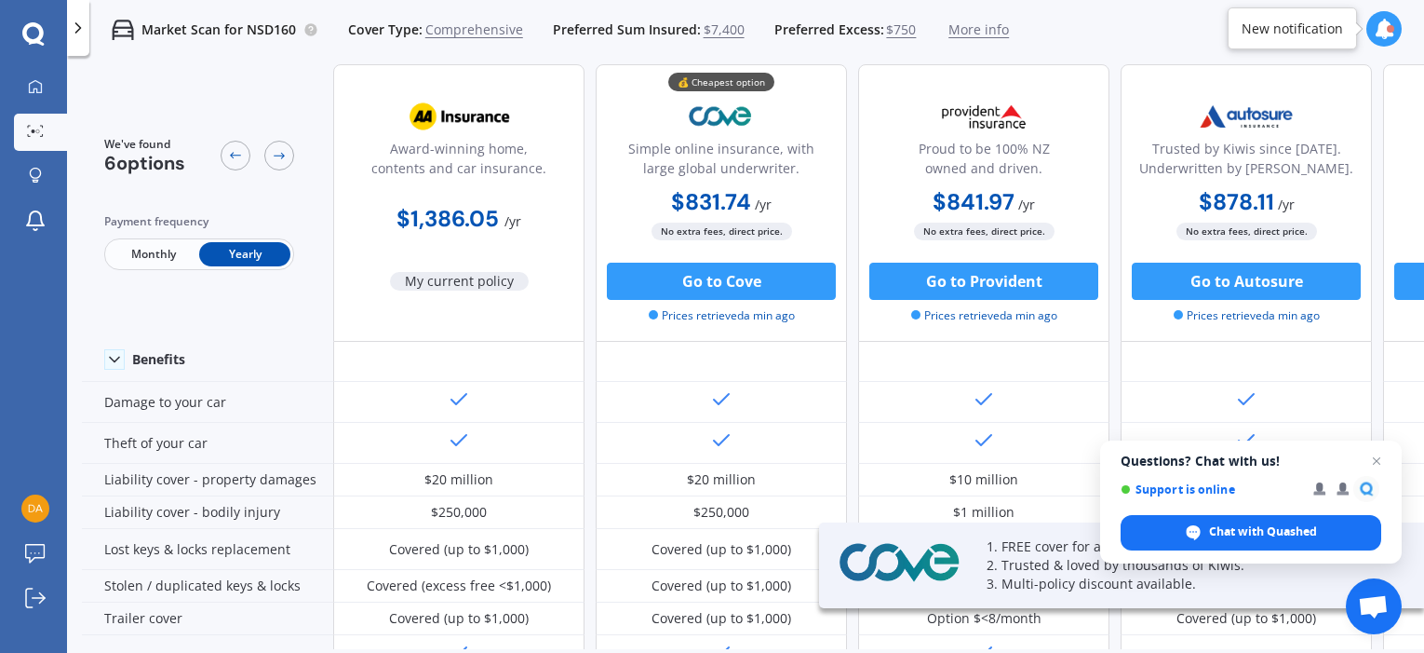
scroll to position [93, 0]
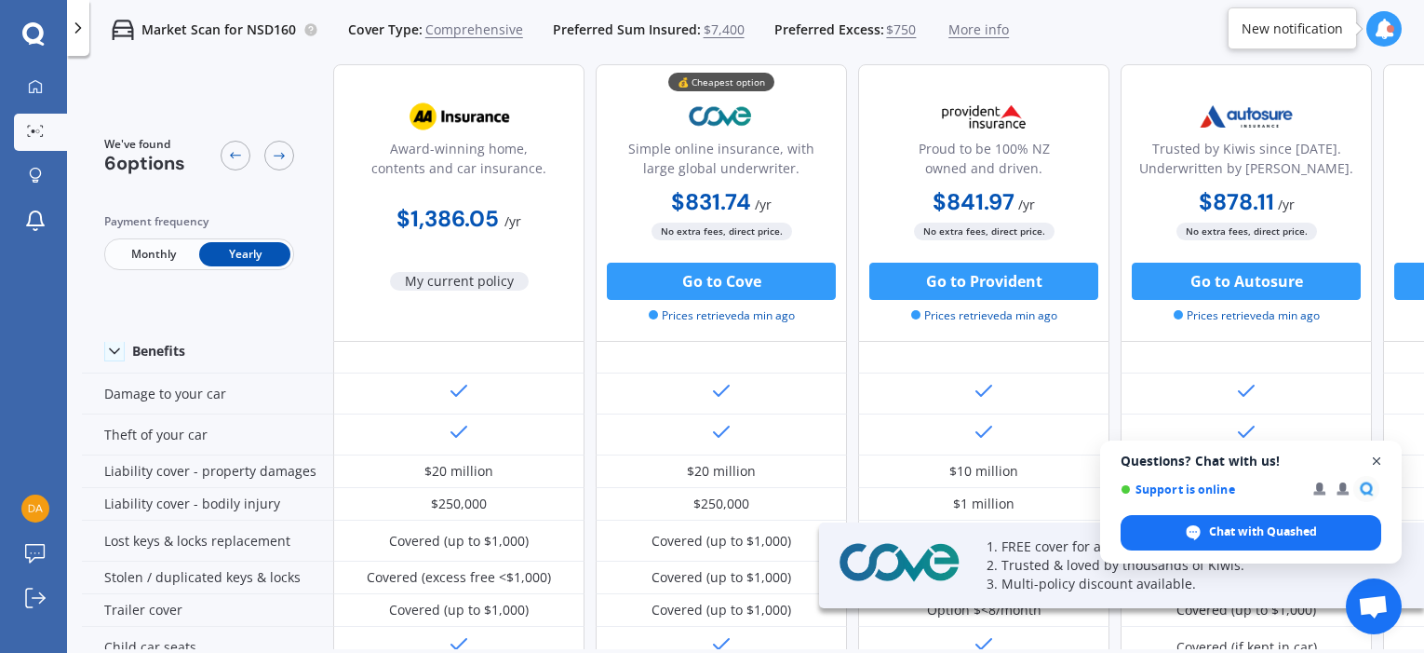
click at [1373, 465] on span "Open chat" at bounding box center [1377, 461] width 23 height 23
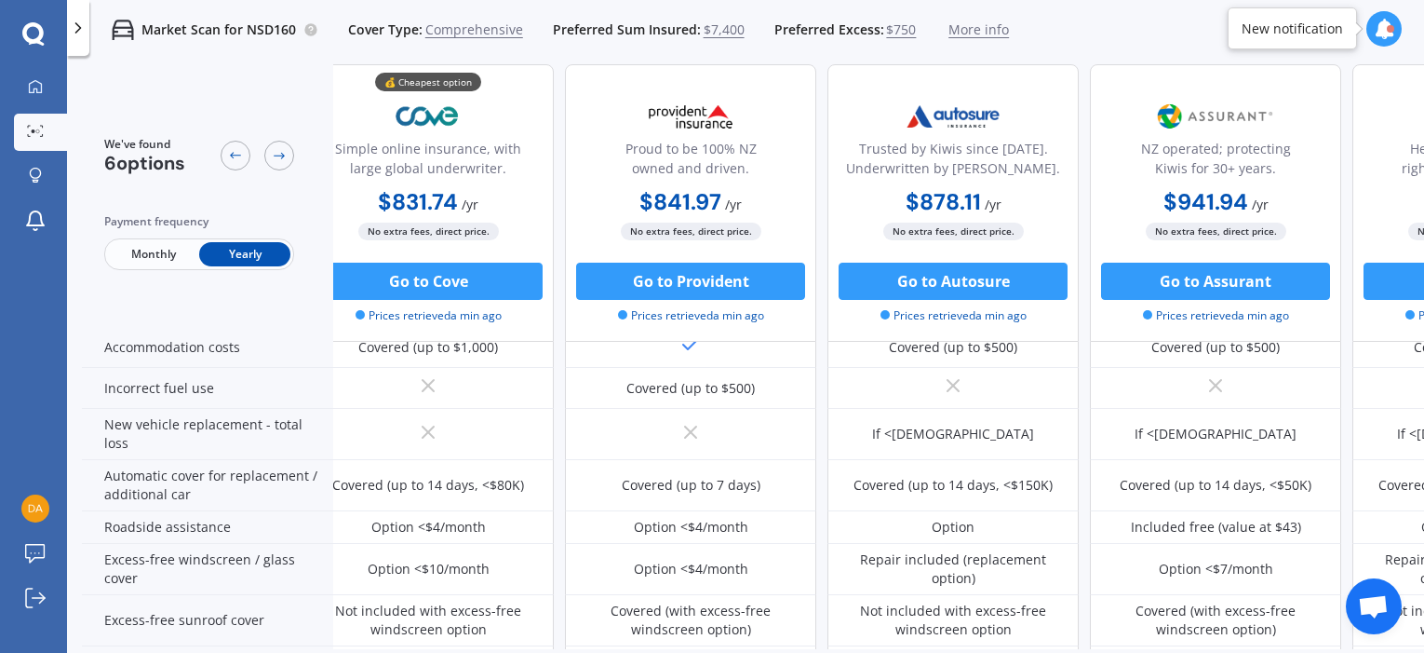
scroll to position [485, 303]
